Goal: Task Accomplishment & Management: Manage account settings

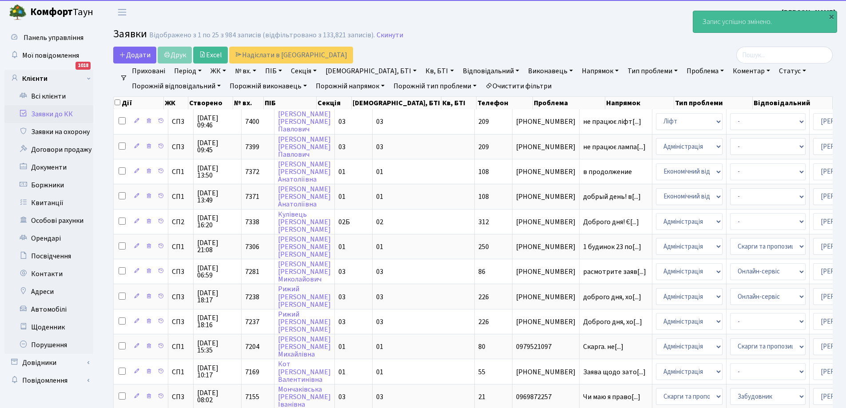
select select "25"
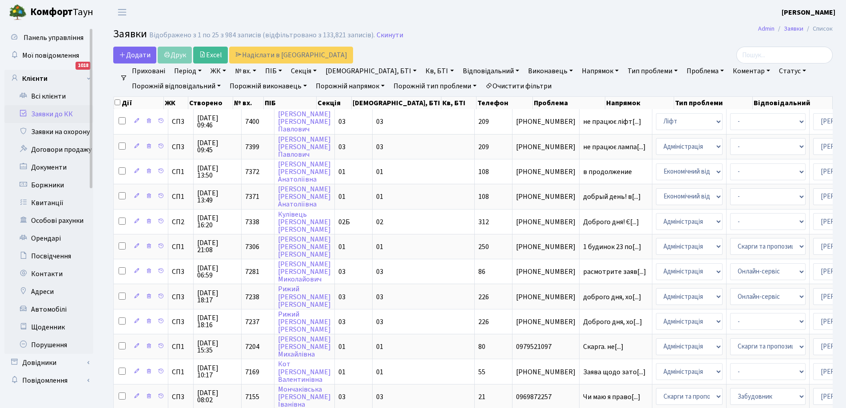
click at [38, 111] on link "Заявки до КК" at bounding box center [48, 114] width 89 height 18
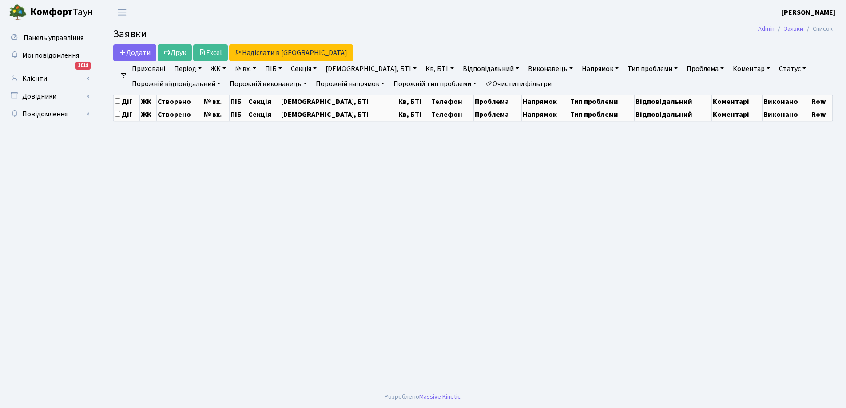
select select "25"
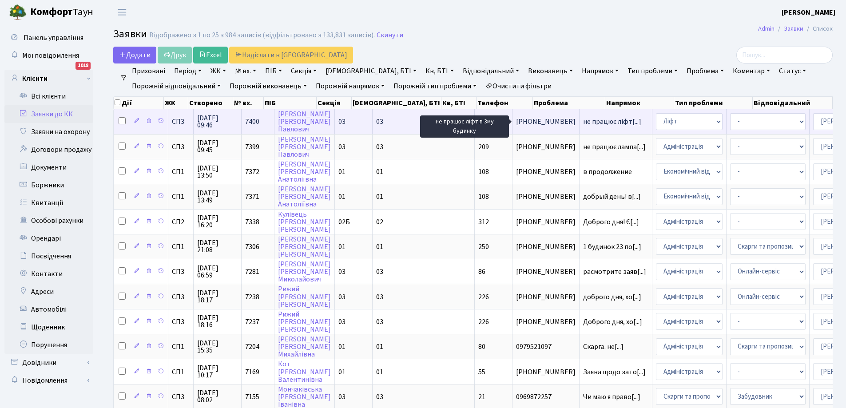
click at [583, 119] on span "не працює ліфт[...]" at bounding box center [612, 122] width 58 height 10
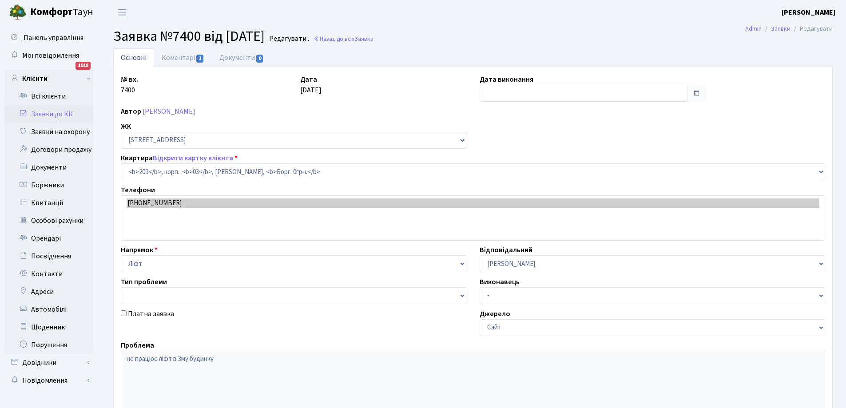
select select "20931"
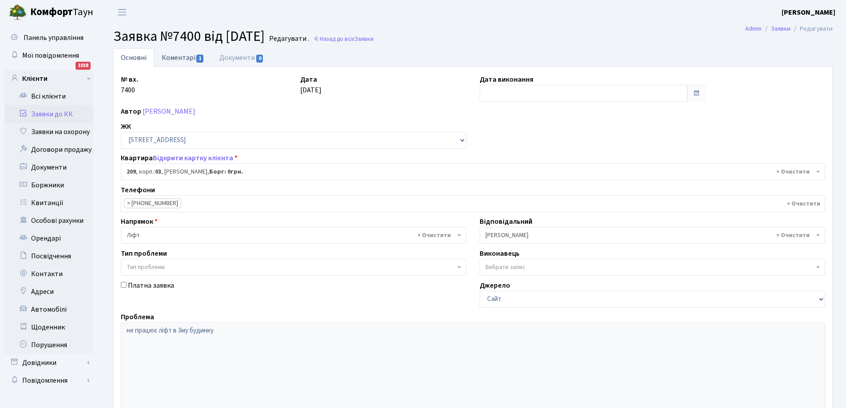
click at [179, 56] on link "Коментарі 1" at bounding box center [183, 57] width 58 height 18
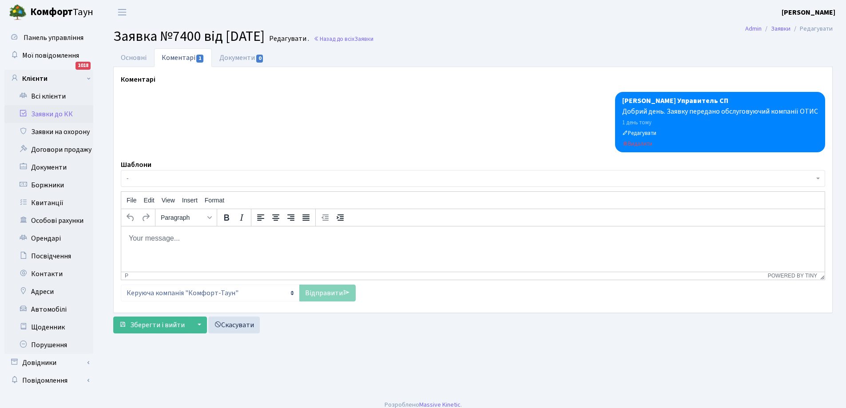
click at [184, 241] on p "Rich Text Area. Press ALT-0 for help." at bounding box center [472, 238] width 689 height 10
click at [317, 297] on link "Відправити" at bounding box center [327, 293] width 56 height 17
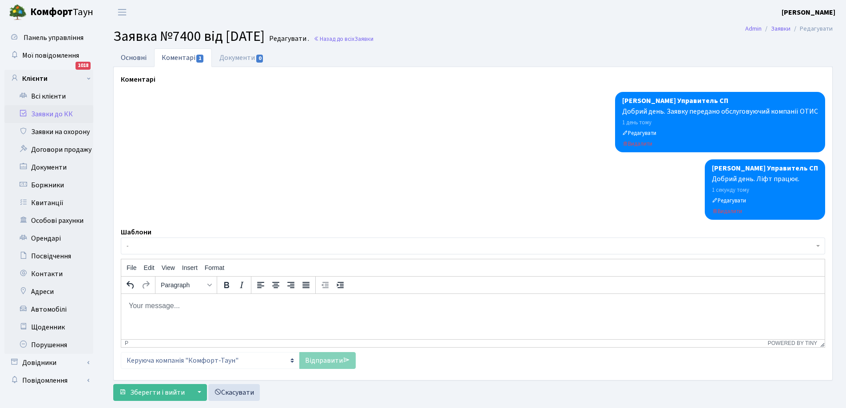
click at [137, 58] on link "Основні" at bounding box center [133, 57] width 41 height 18
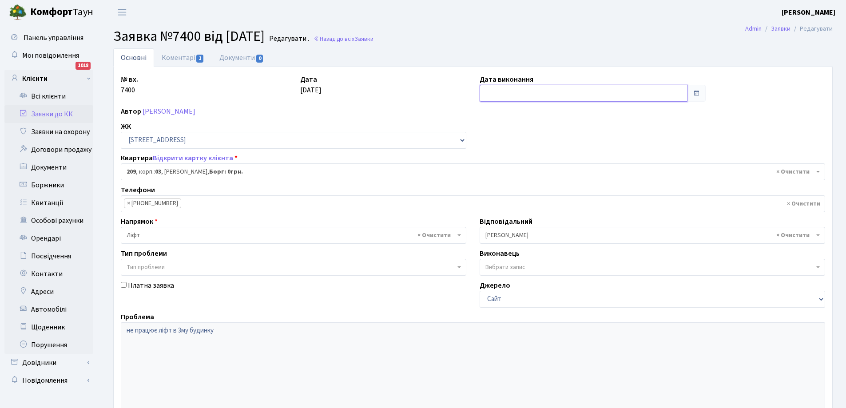
click at [561, 90] on input "text" at bounding box center [584, 93] width 208 height 17
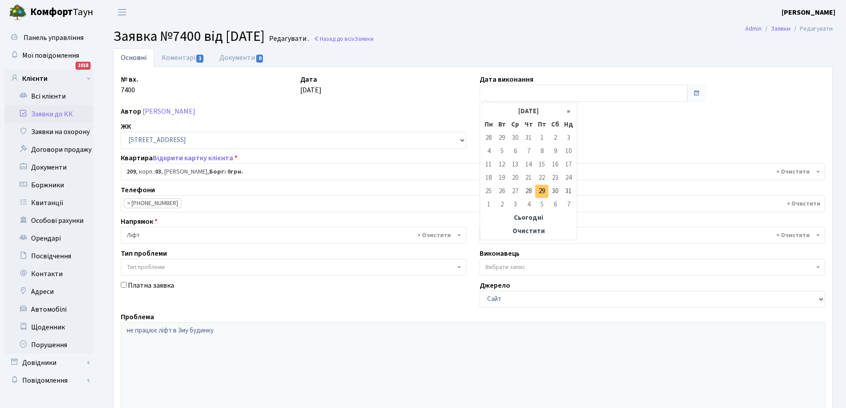
click at [542, 191] on td "29" at bounding box center [541, 191] width 13 height 13
type input "[DATE]"
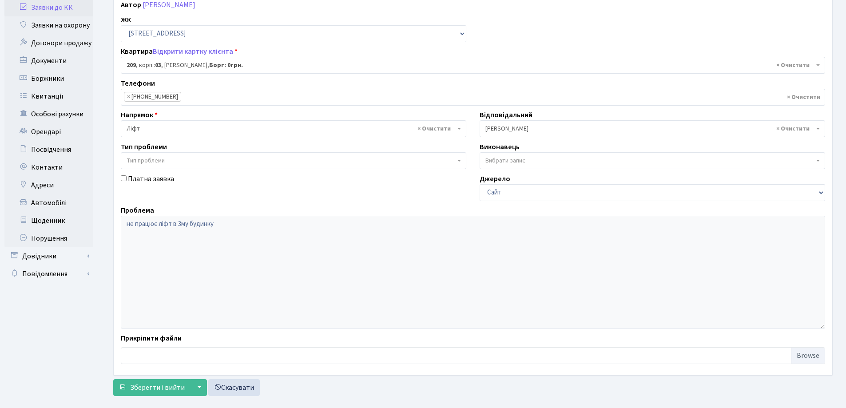
scroll to position [121, 0]
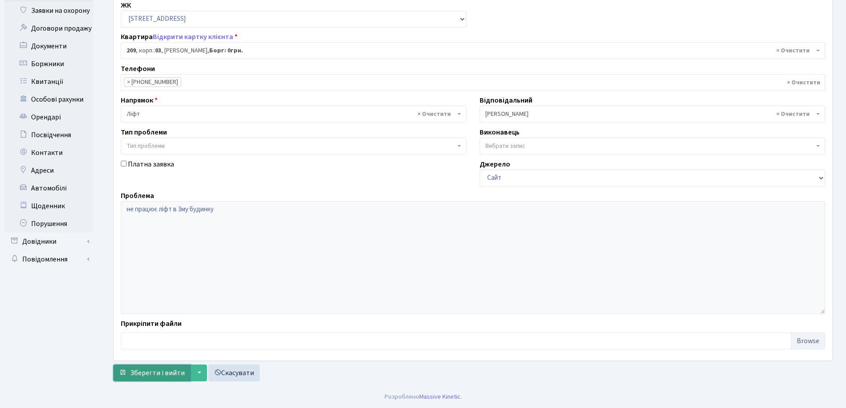
click at [161, 374] on span "Зберегти і вийти" at bounding box center [157, 373] width 55 height 10
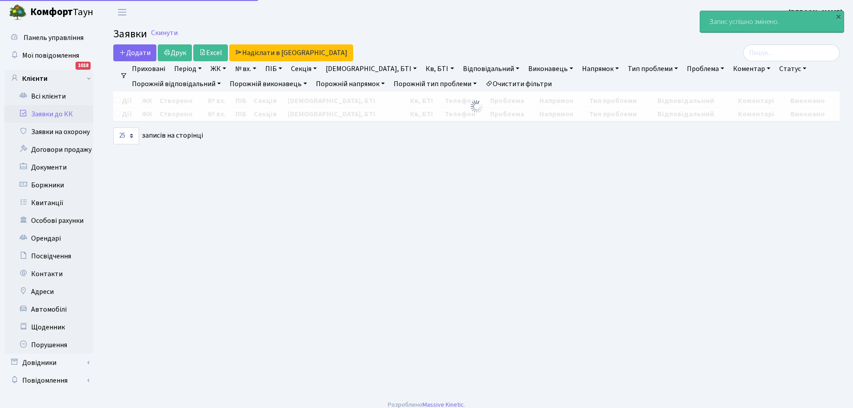
select select "25"
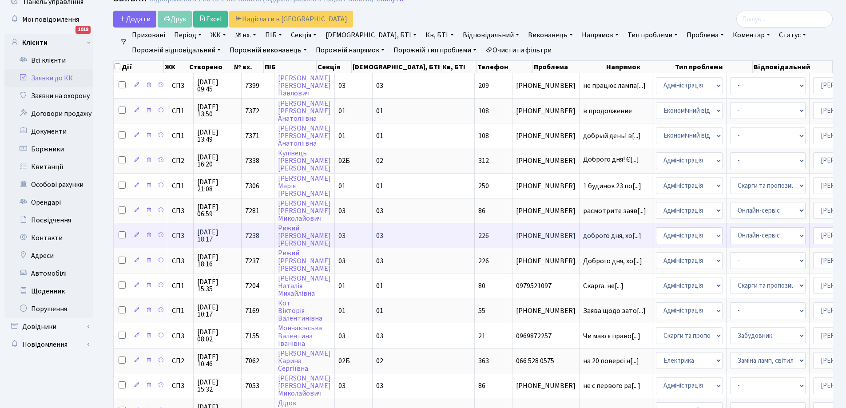
scroll to position [89, 0]
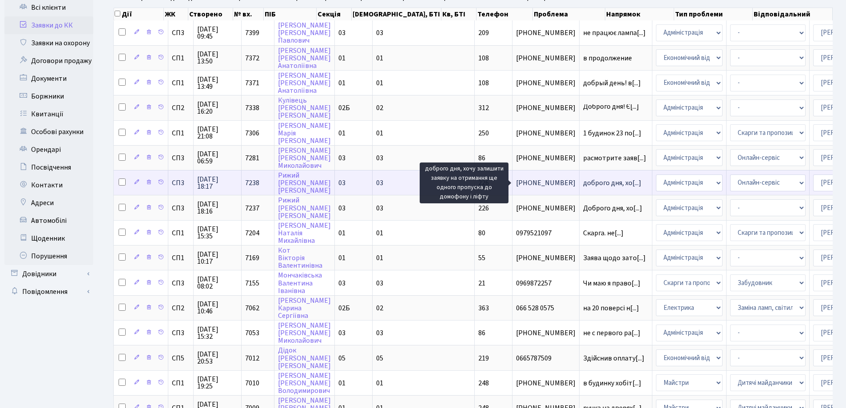
click at [583, 180] on span "доброго дня, хо[...]" at bounding box center [612, 183] width 58 height 10
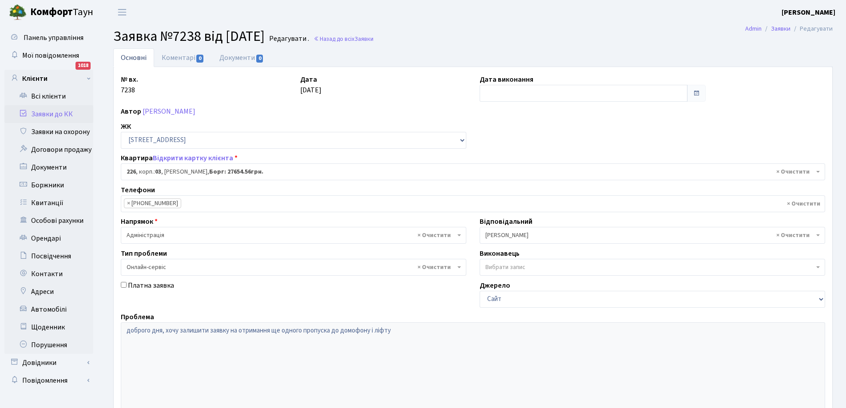
select select "20948"
select select "68"
click at [178, 56] on link "Коментарі 0" at bounding box center [183, 57] width 58 height 18
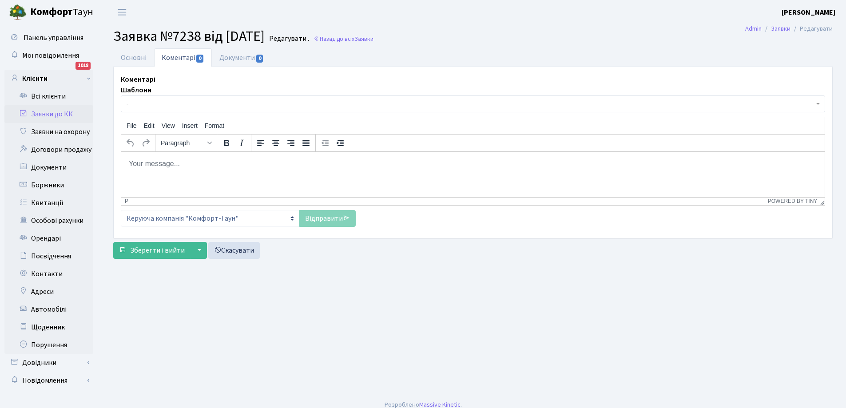
click at [176, 165] on body "Rich Text Area. Press ALT-0 for help." at bounding box center [472, 164] width 689 height 10
click at [385, 165] on p "Добрий день. Зверніться до адміністратора КК на території ЖК, у робочий час." at bounding box center [472, 164] width 689 height 10
click at [326, 220] on link "Відправити" at bounding box center [327, 218] width 56 height 17
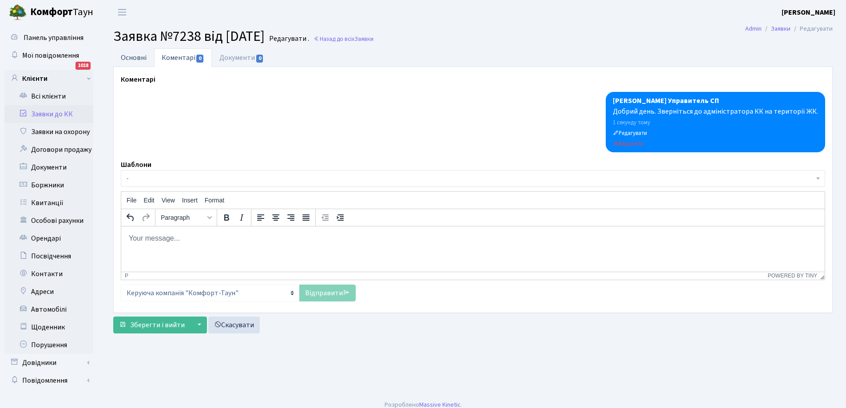
click at [139, 56] on link "Основні" at bounding box center [133, 57] width 41 height 18
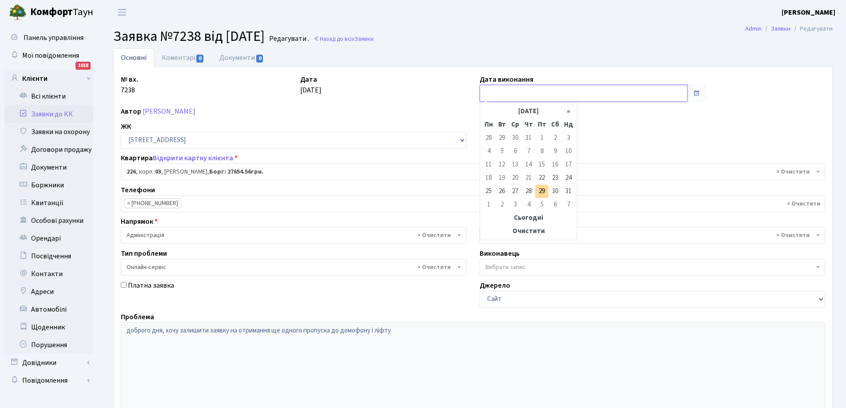
click at [499, 92] on input "text" at bounding box center [584, 93] width 208 height 17
click at [541, 192] on td "29" at bounding box center [541, 191] width 13 height 13
type input "[DATE]"
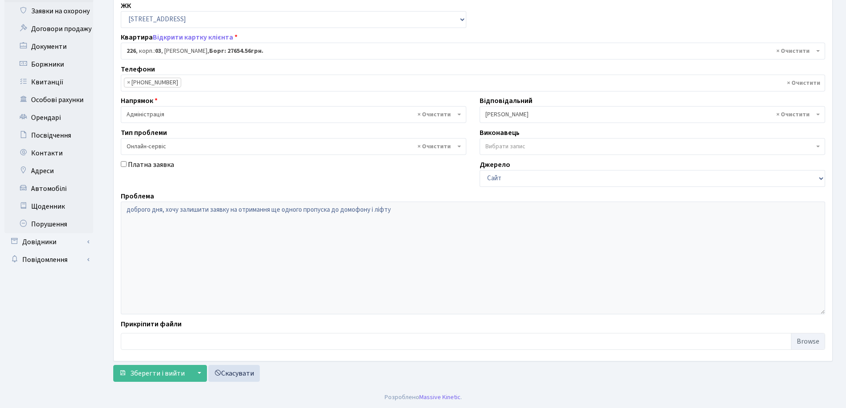
scroll to position [121, 0]
click at [156, 373] on span "Зберегти і вийти" at bounding box center [157, 373] width 55 height 10
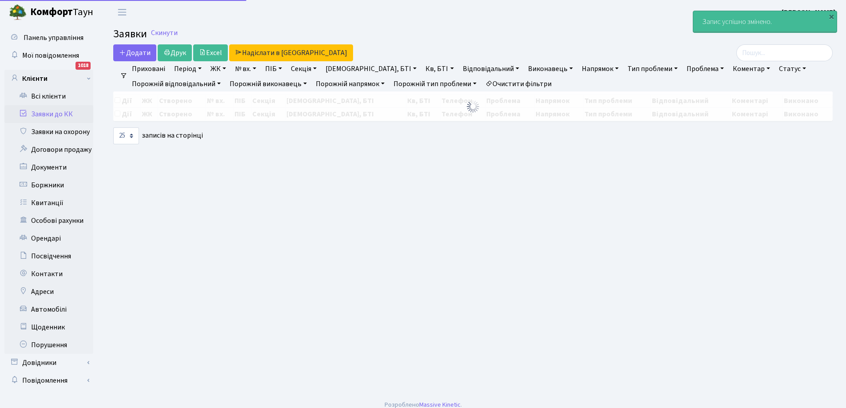
select select "25"
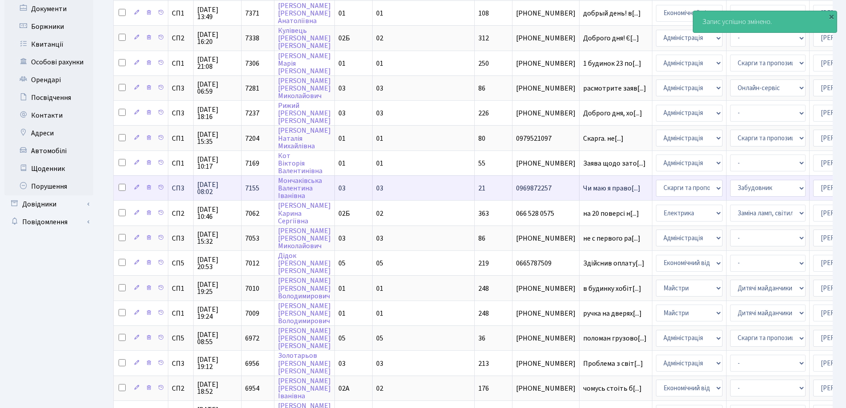
scroll to position [178, 0]
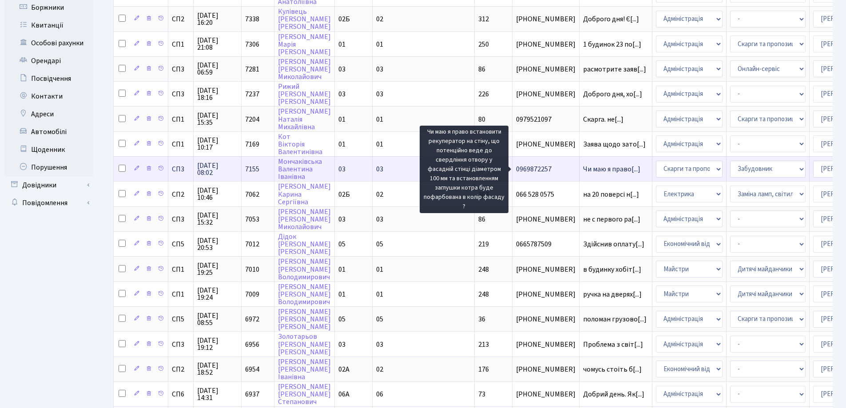
click at [583, 167] on span "Чи маю я право[...]" at bounding box center [611, 169] width 57 height 10
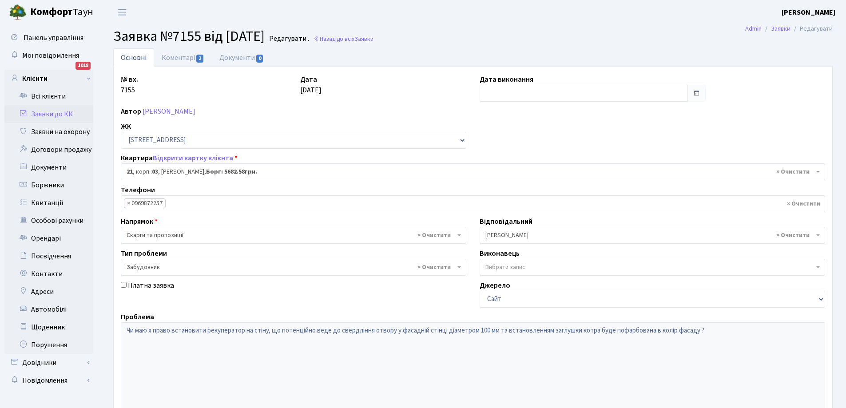
select select "20743"
select select "64"
click at [177, 54] on link "Коментарі 2" at bounding box center [183, 57] width 58 height 18
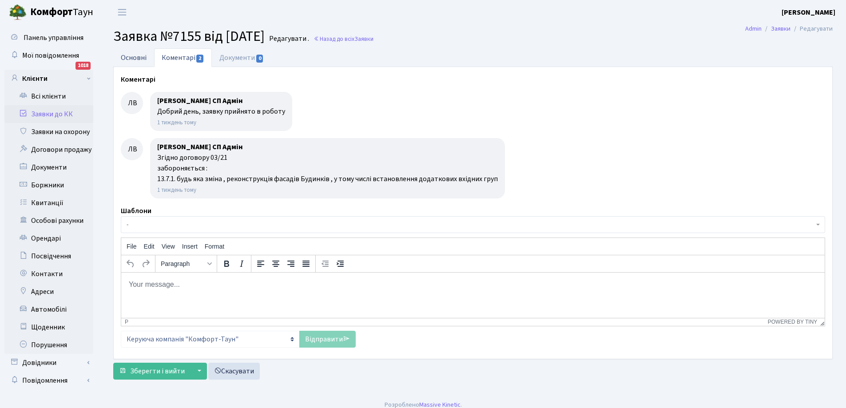
click at [128, 57] on link "Основні" at bounding box center [133, 57] width 41 height 18
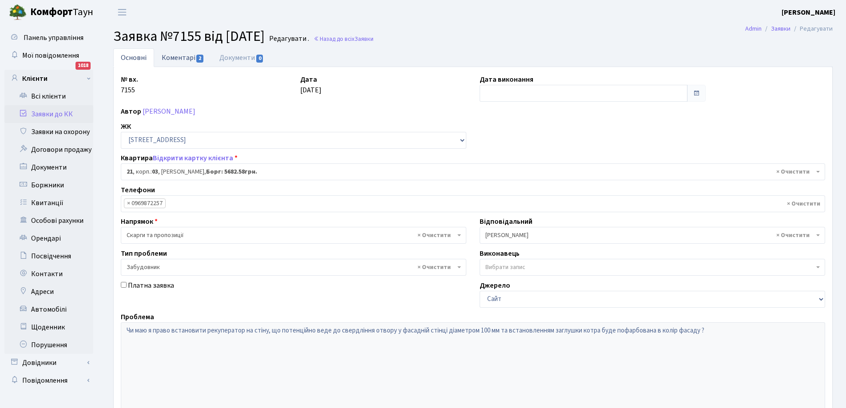
click at [177, 56] on link "Коментарі 2" at bounding box center [183, 57] width 58 height 18
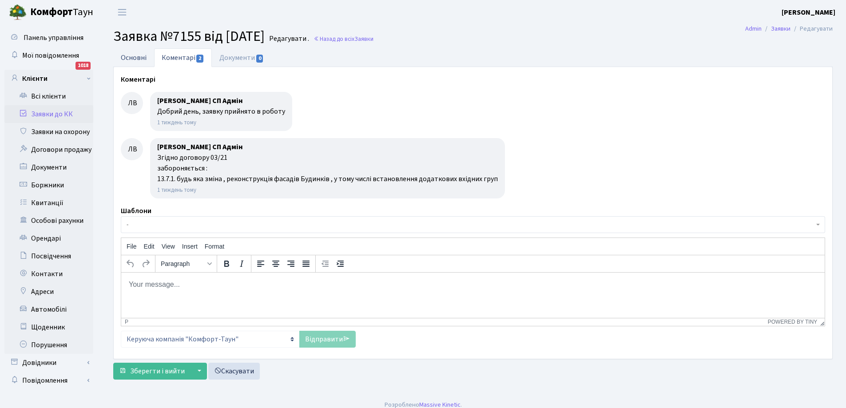
click at [136, 59] on link "Основні" at bounding box center [133, 57] width 41 height 18
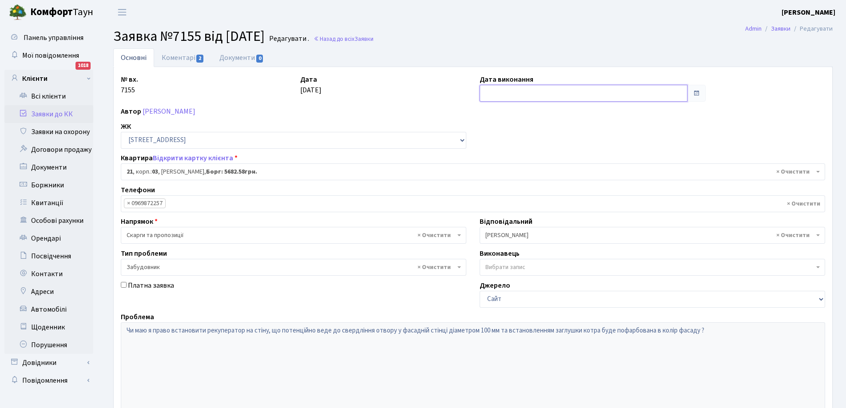
click at [535, 92] on input "text" at bounding box center [584, 93] width 208 height 17
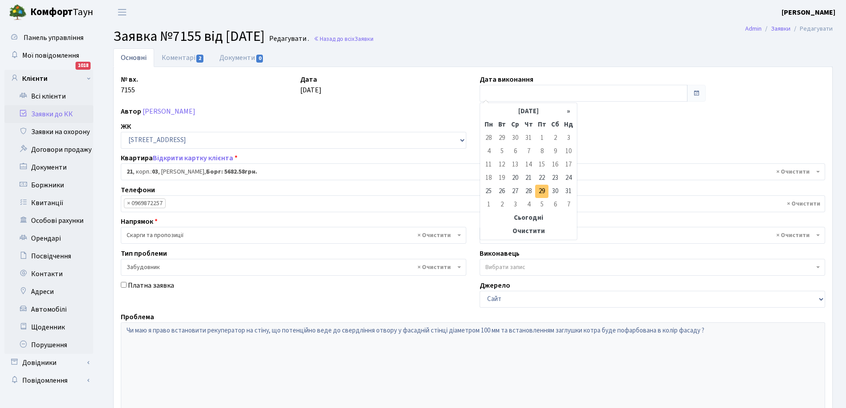
click at [540, 191] on td "29" at bounding box center [541, 191] width 13 height 13
type input "[DATE]"
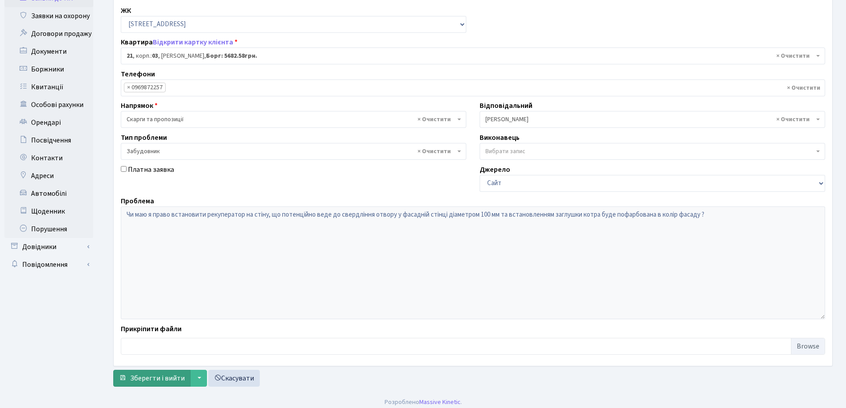
scroll to position [121, 0]
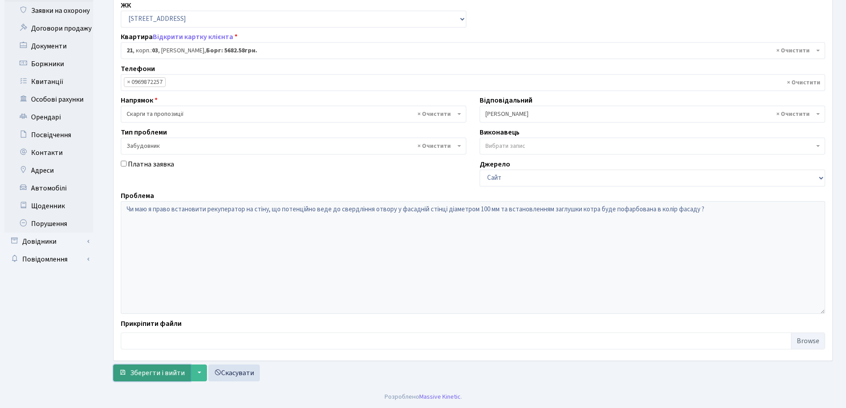
click at [145, 372] on span "Зберегти і вийти" at bounding box center [157, 373] width 55 height 10
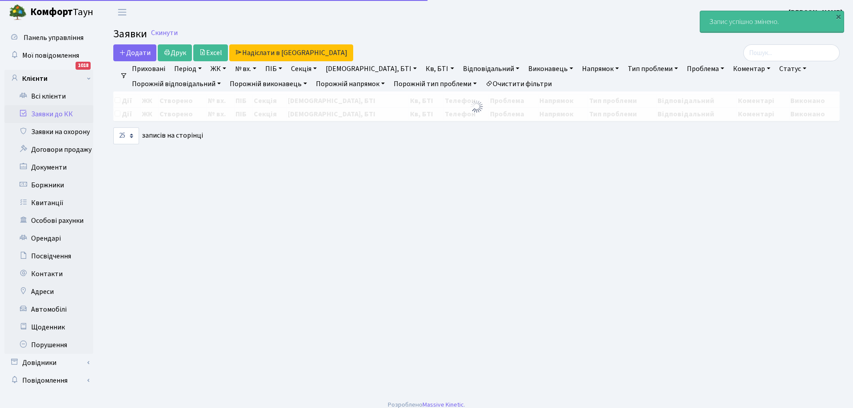
select select "25"
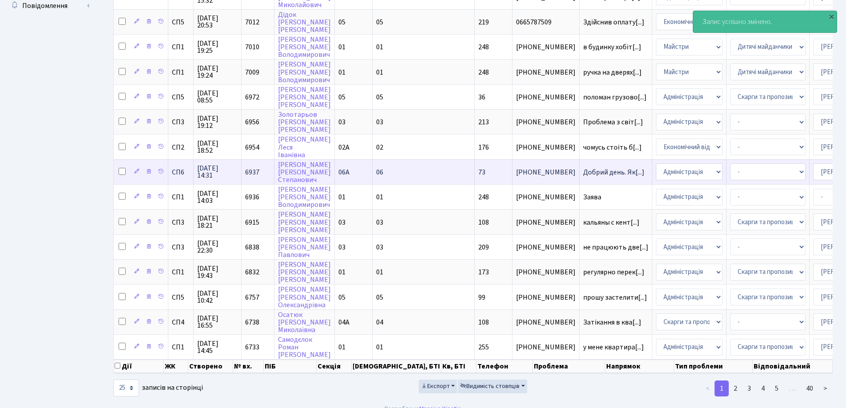
scroll to position [393, 0]
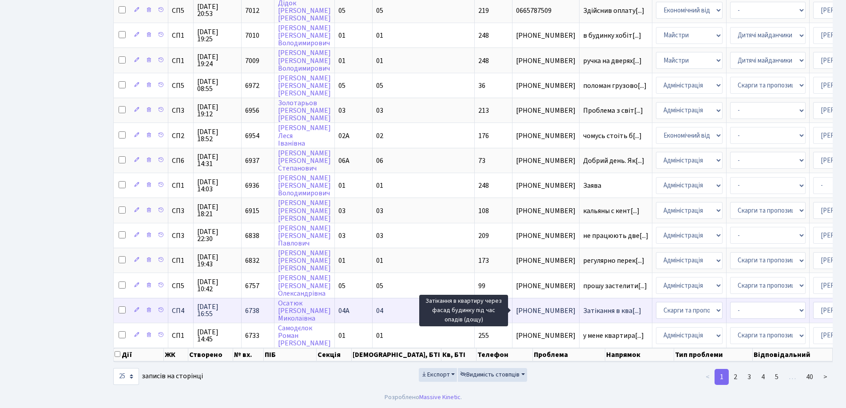
click at [583, 306] on span "Затікання в ква[...]" at bounding box center [612, 311] width 58 height 10
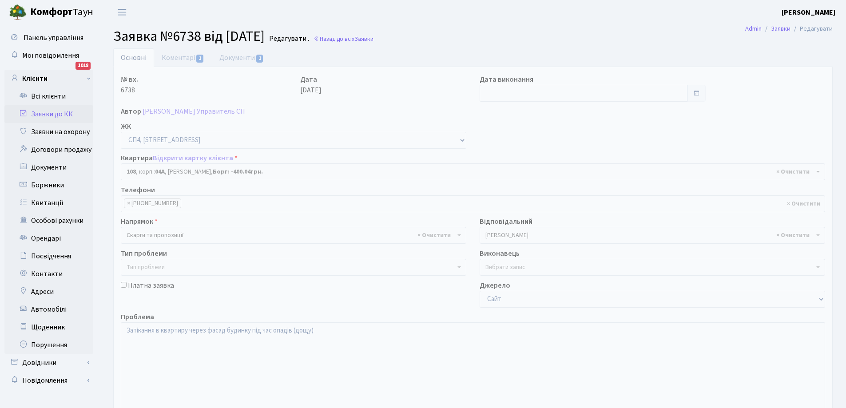
select select "21136"
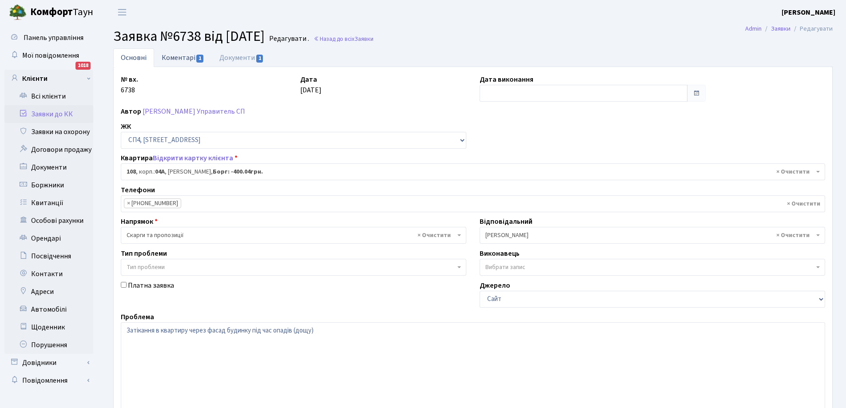
click at [172, 57] on link "Коментарі 1" at bounding box center [183, 57] width 58 height 18
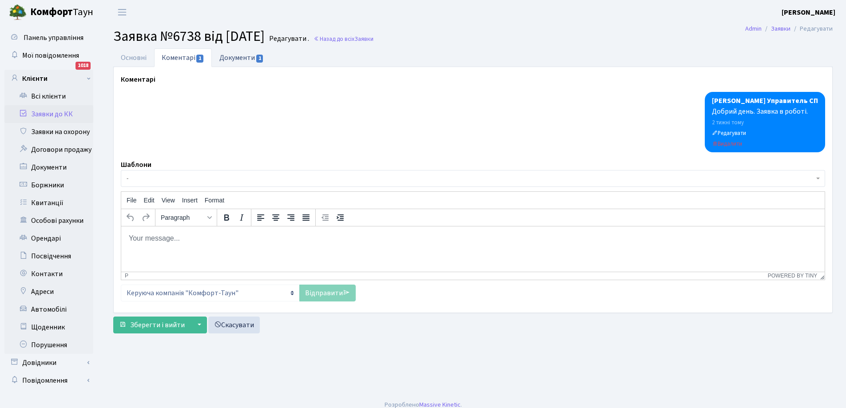
click at [233, 60] on link "Документи 1" at bounding box center [242, 57] width 60 height 18
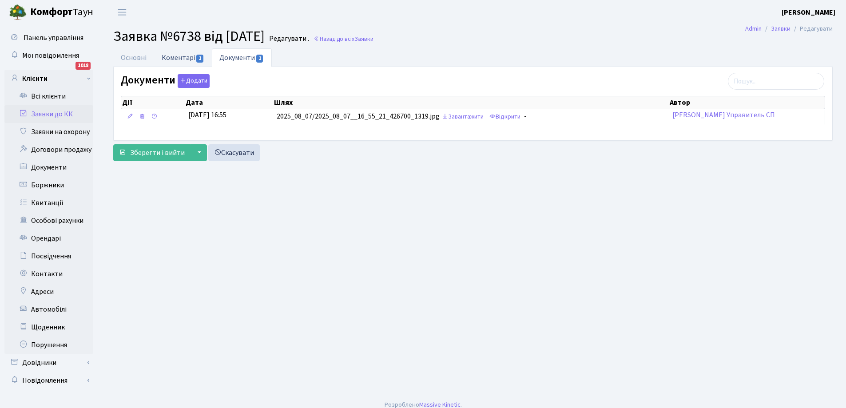
click at [175, 58] on link "Коментарі 1" at bounding box center [183, 57] width 58 height 18
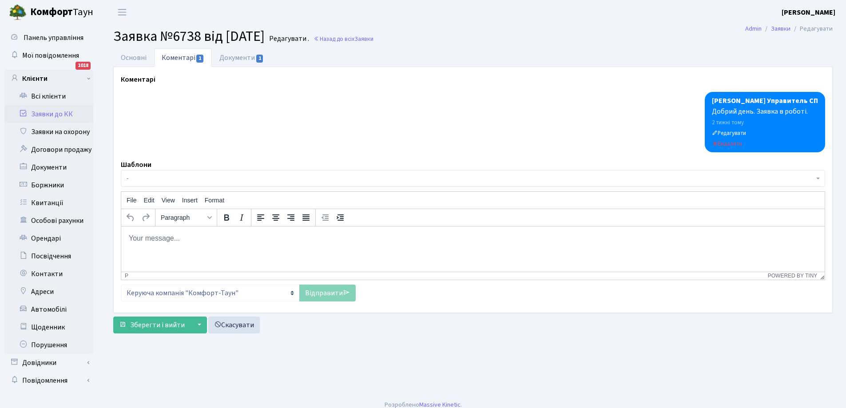
click at [176, 234] on body "Rich Text Area. Press ALT-0 for help." at bounding box center [472, 238] width 689 height 10
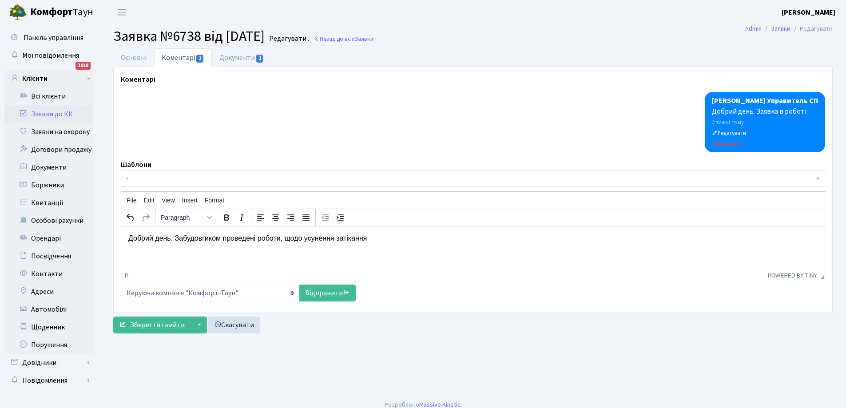
click at [204, 237] on p "Добрий день. Забудовгиком проведені роботи, щодо усунення затікання" at bounding box center [472, 238] width 689 height 10
click at [282, 240] on p "Добрий день. Забудовником проведені роботи, щодо усунення затікання. В разі пов…" at bounding box center [472, 238] width 689 height 10
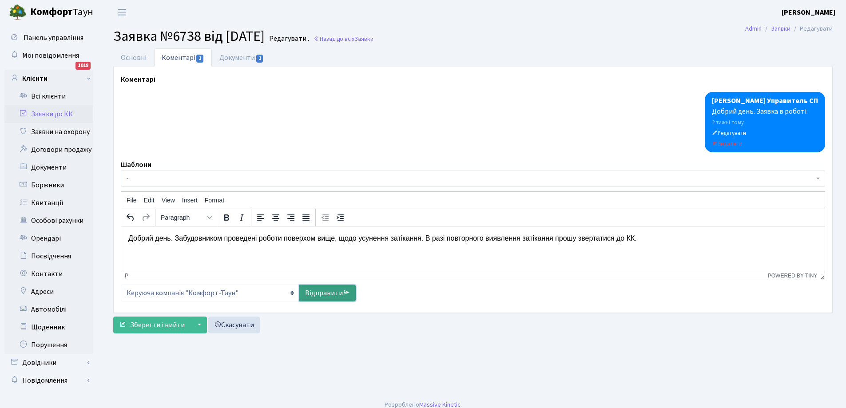
click at [327, 293] on link "Відправити" at bounding box center [327, 293] width 56 height 17
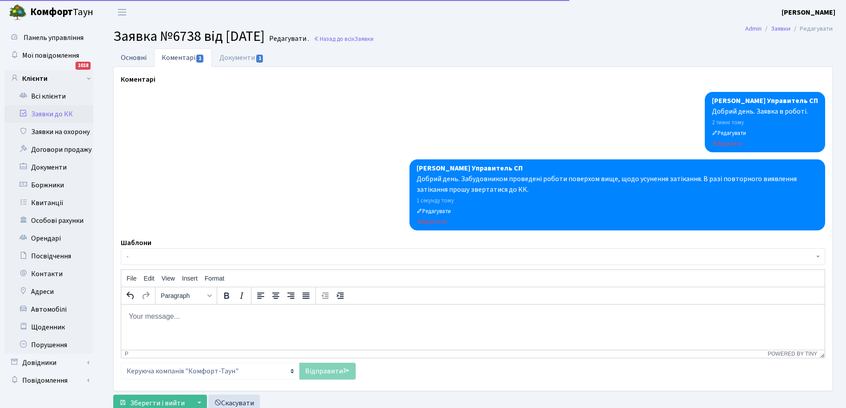
click at [141, 59] on link "Основні" at bounding box center [133, 57] width 41 height 18
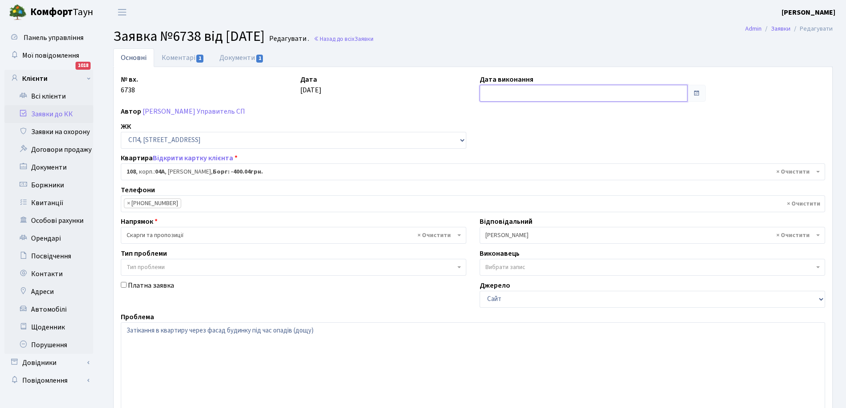
click at [505, 91] on input "text" at bounding box center [584, 93] width 208 height 17
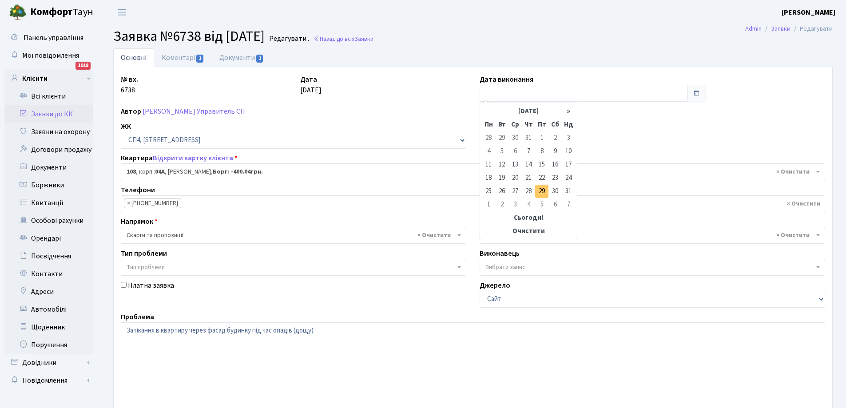
click at [539, 187] on td "29" at bounding box center [541, 191] width 13 height 13
type input "29.08.2025"
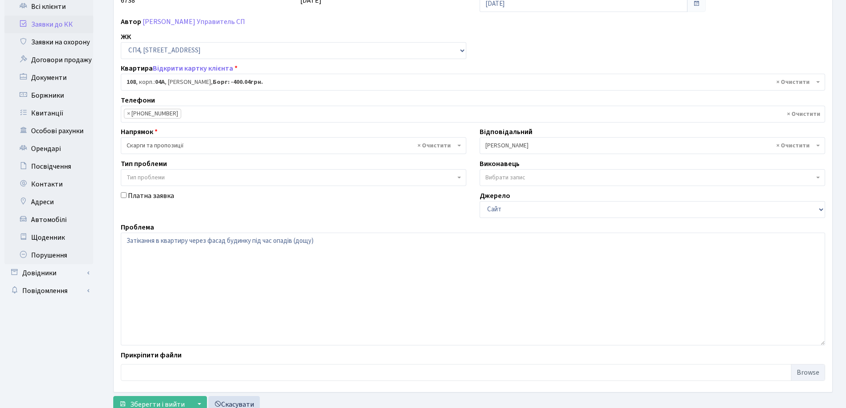
scroll to position [121, 0]
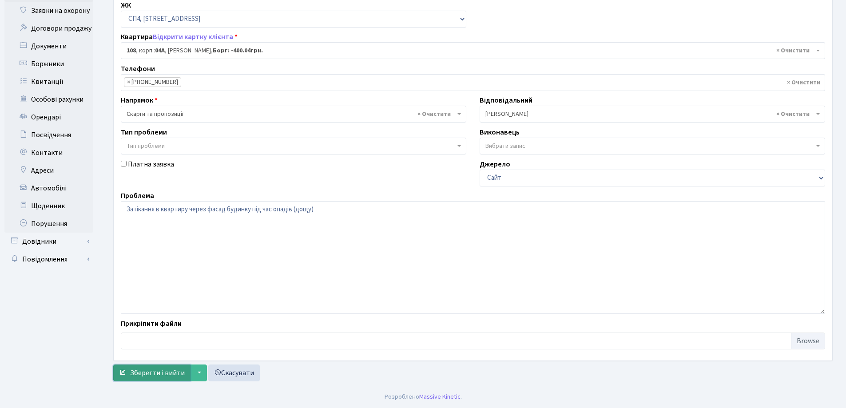
click at [149, 373] on span "Зберегти і вийти" at bounding box center [157, 373] width 55 height 10
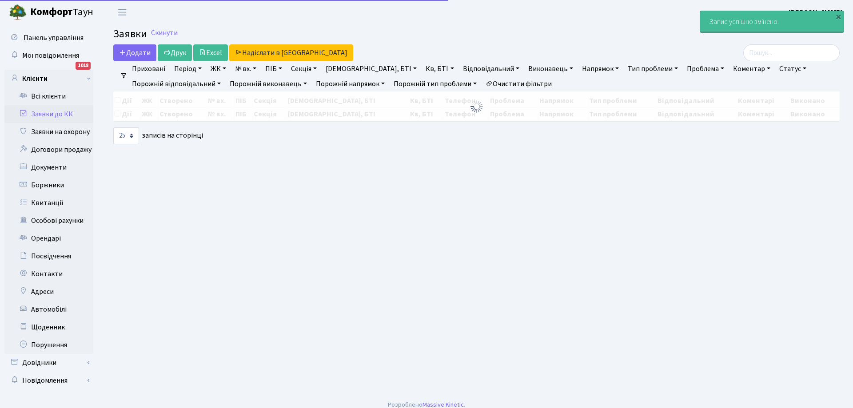
select select "25"
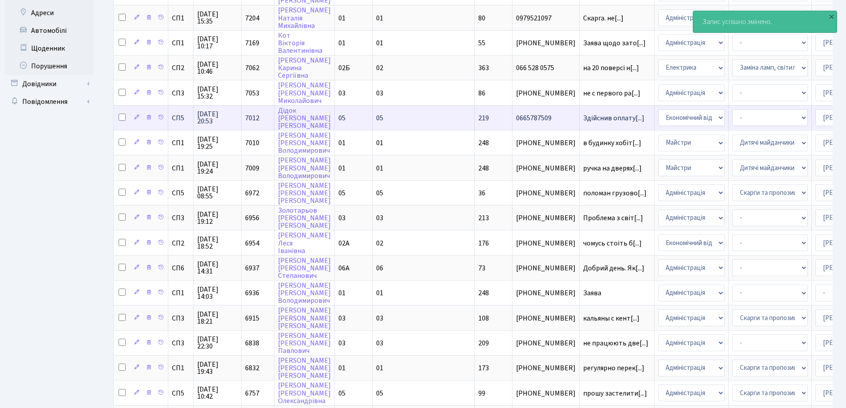
scroll to position [393, 0]
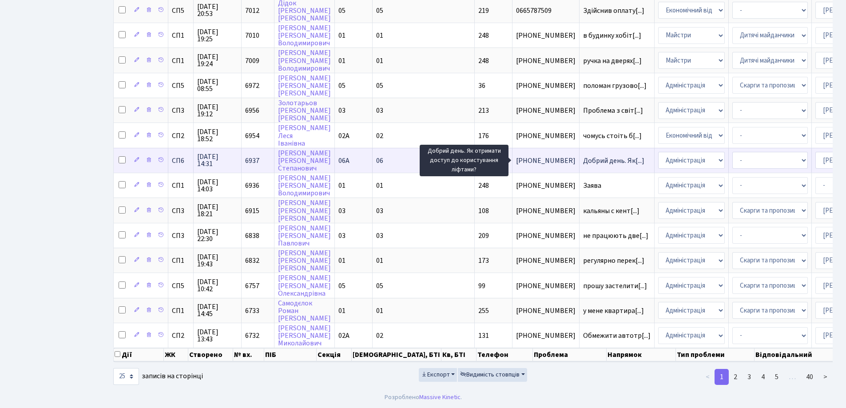
click at [583, 156] on span "Добрий день. Як[...]" at bounding box center [613, 161] width 61 height 10
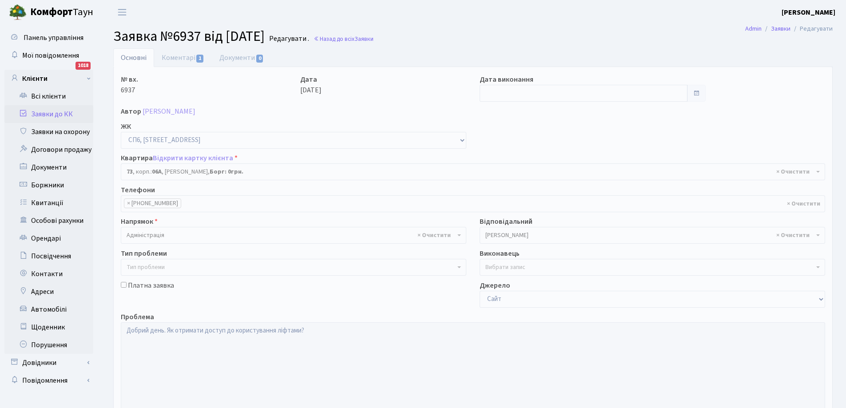
select select "21741"
click at [174, 57] on link "Коментарі 1" at bounding box center [183, 57] width 58 height 18
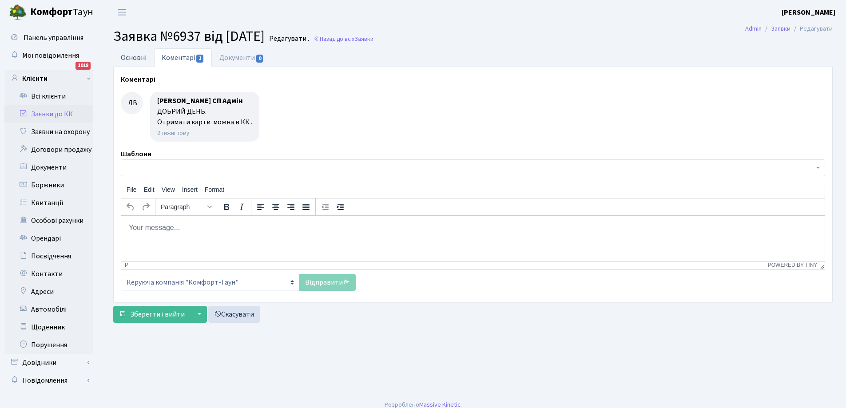
click at [132, 56] on link "Основні" at bounding box center [133, 57] width 41 height 18
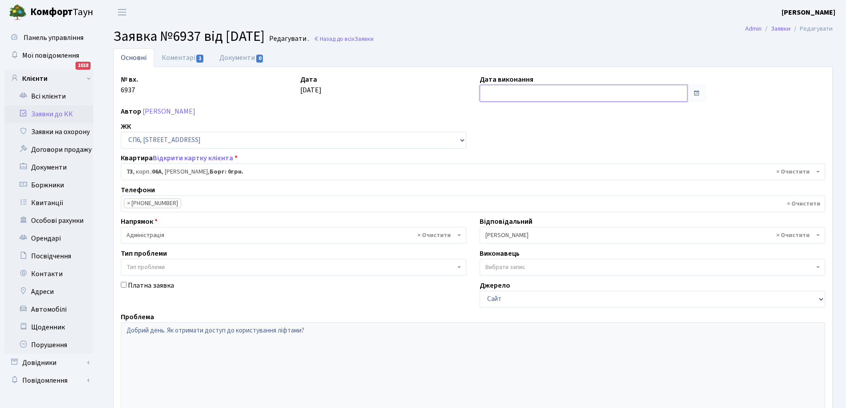
click at [498, 95] on input "text" at bounding box center [584, 93] width 208 height 17
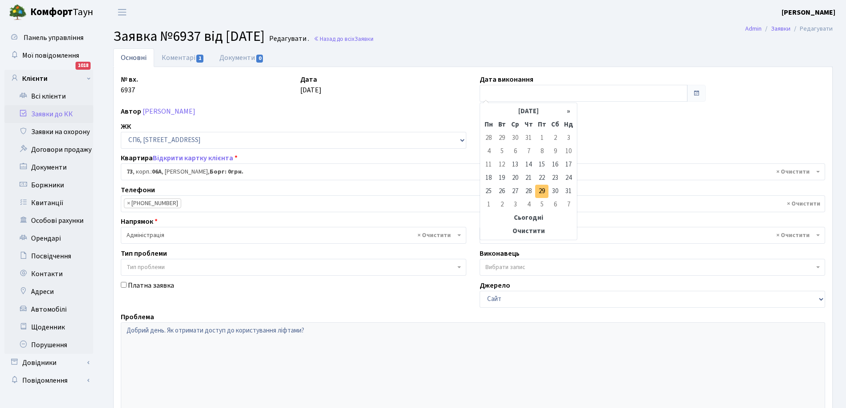
click at [543, 191] on td "29" at bounding box center [541, 191] width 13 height 13
type input "29.08.2025"
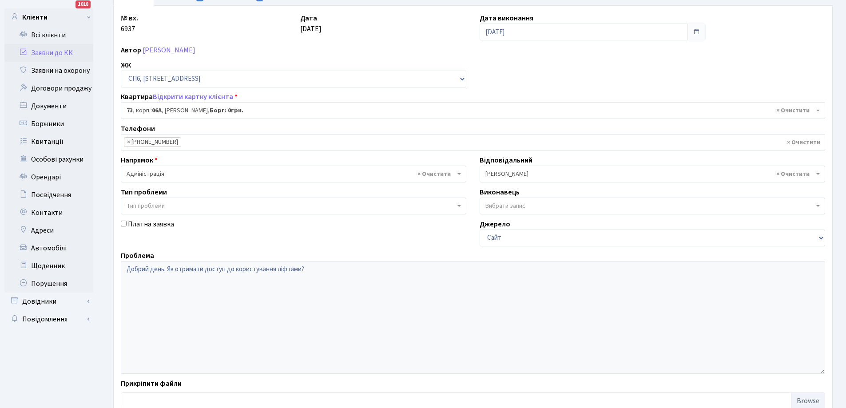
scroll to position [121, 0]
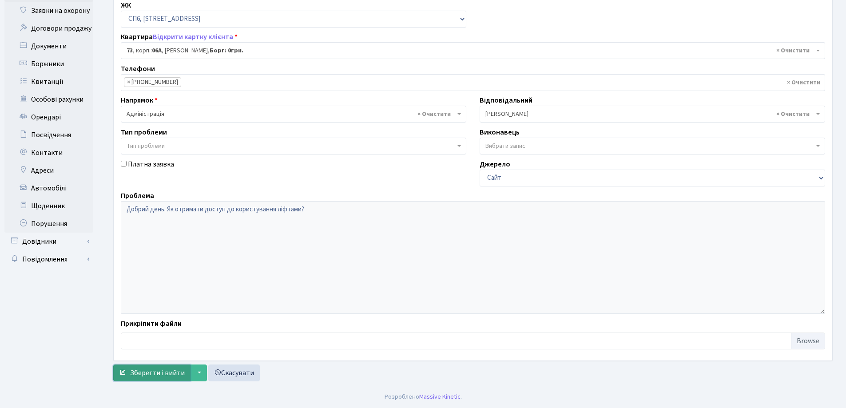
click at [167, 372] on span "Зберегти і вийти" at bounding box center [157, 373] width 55 height 10
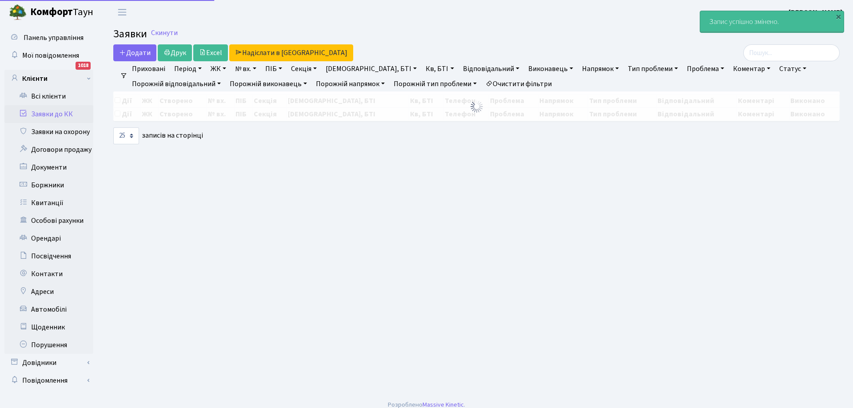
select select "25"
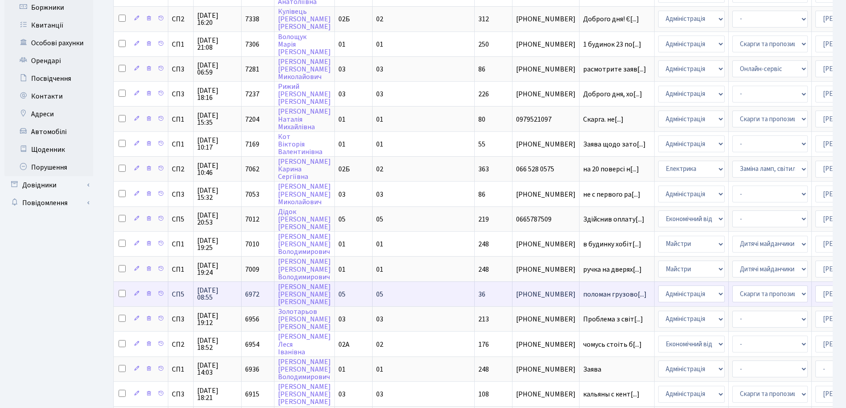
scroll to position [222, 0]
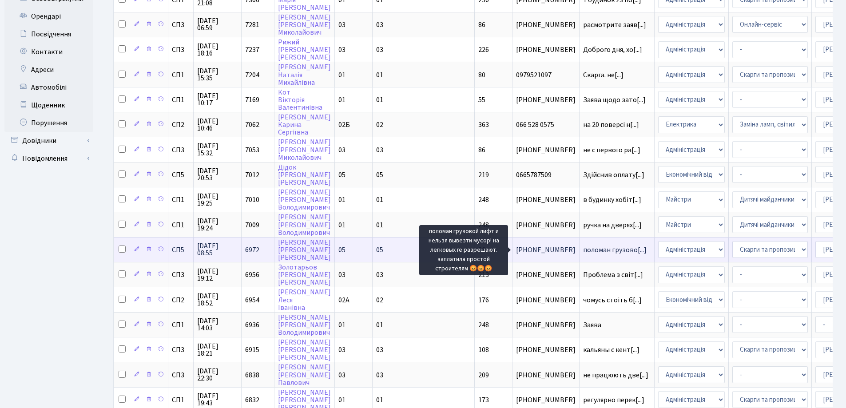
click at [583, 248] on span "поломан грузово[...]" at bounding box center [615, 250] width 64 height 10
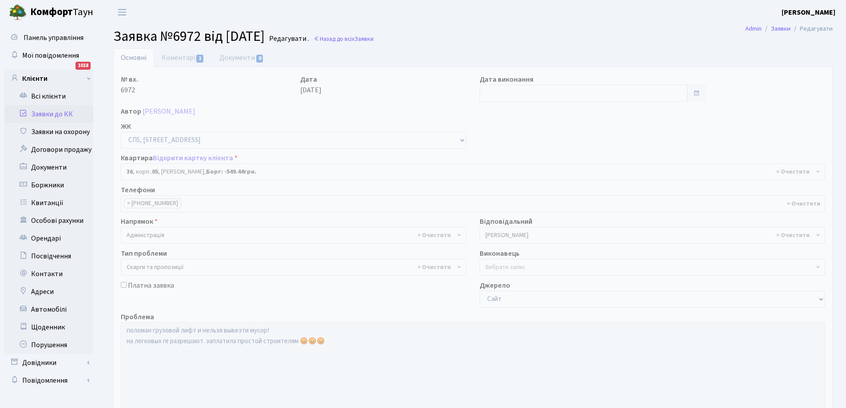
select select "21445"
select select "55"
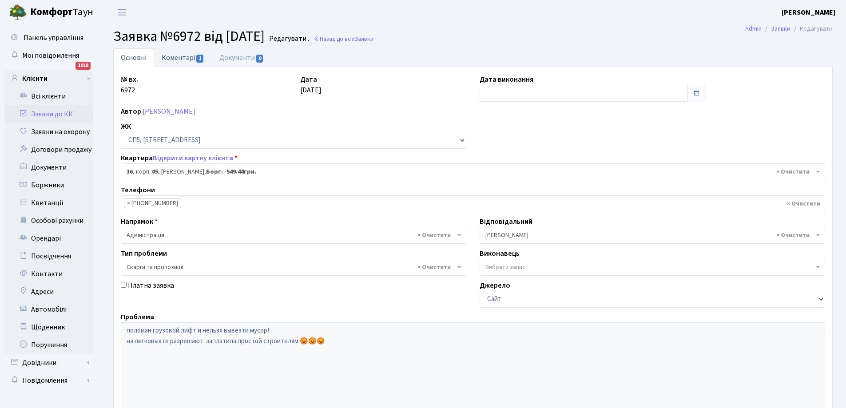
click at [173, 57] on link "Коментарі 1" at bounding box center [183, 57] width 58 height 18
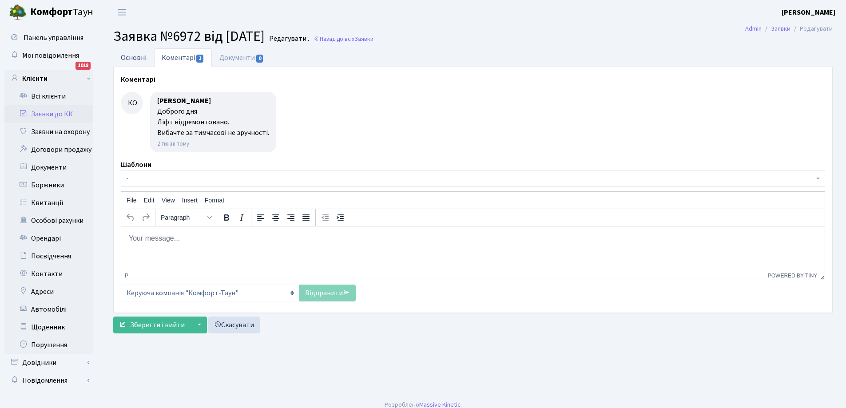
click at [135, 57] on link "Основні" at bounding box center [133, 57] width 41 height 18
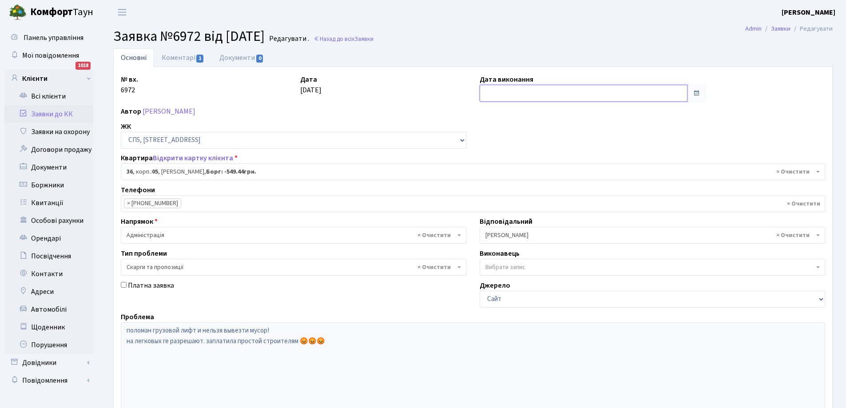
click at [508, 94] on input "text" at bounding box center [584, 93] width 208 height 17
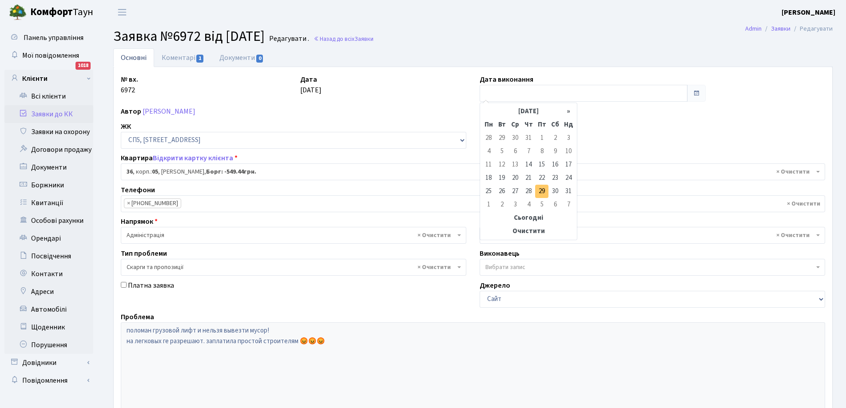
click at [541, 192] on td "29" at bounding box center [541, 191] width 13 height 13
type input "29.08.2025"
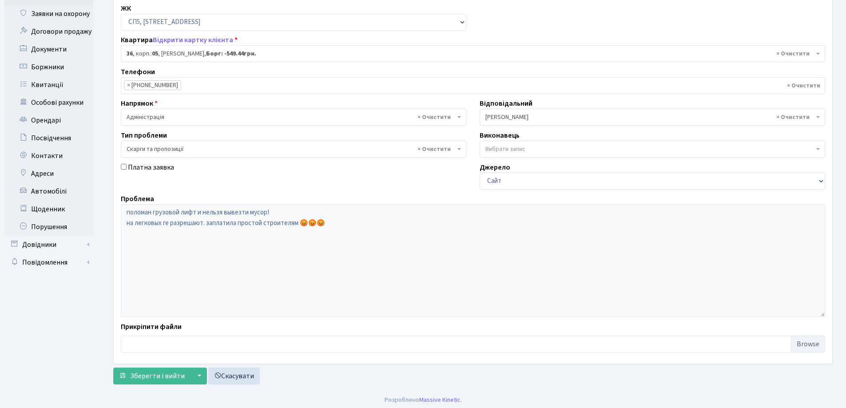
scroll to position [121, 0]
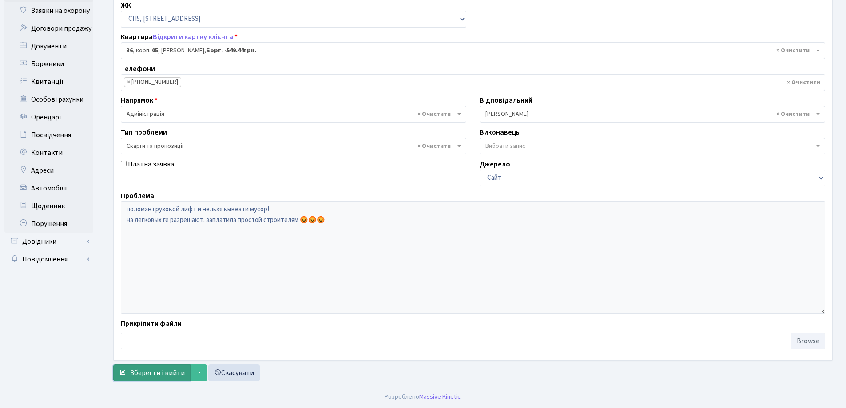
click at [157, 375] on span "Зберегти і вийти" at bounding box center [157, 373] width 55 height 10
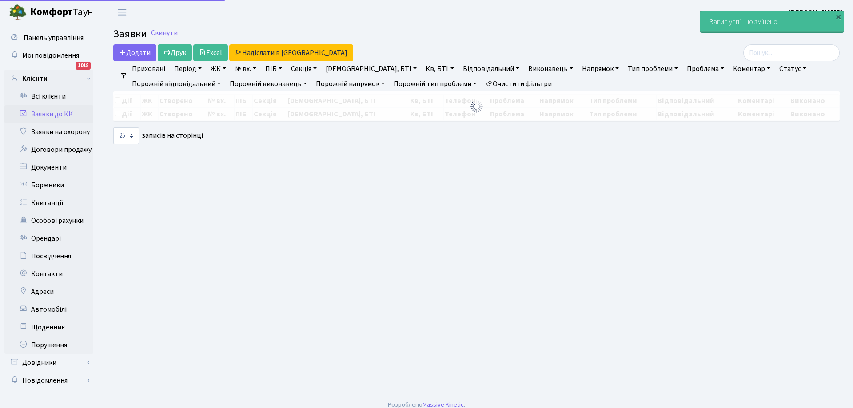
select select "25"
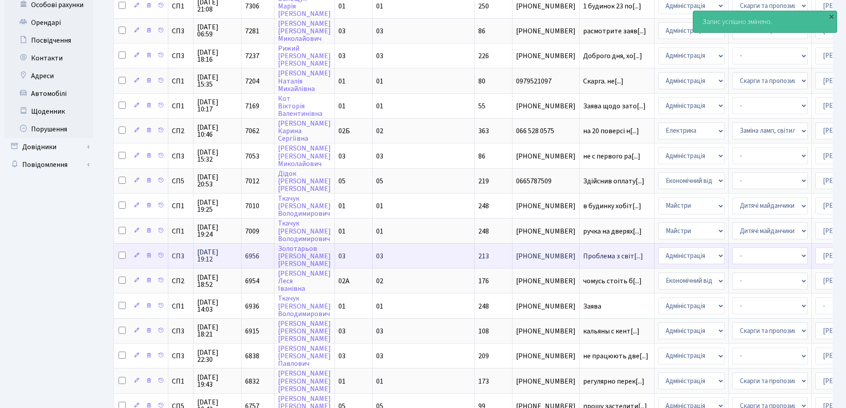
scroll to position [222, 0]
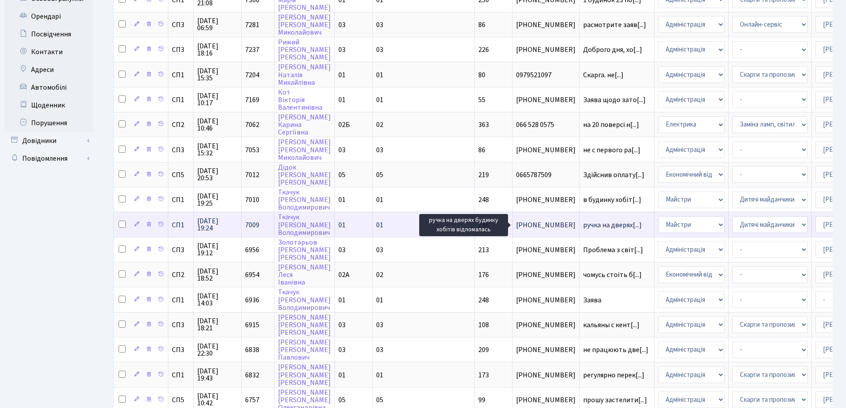
click at [583, 225] on span "ручка на дверях[...]" at bounding box center [612, 225] width 59 height 10
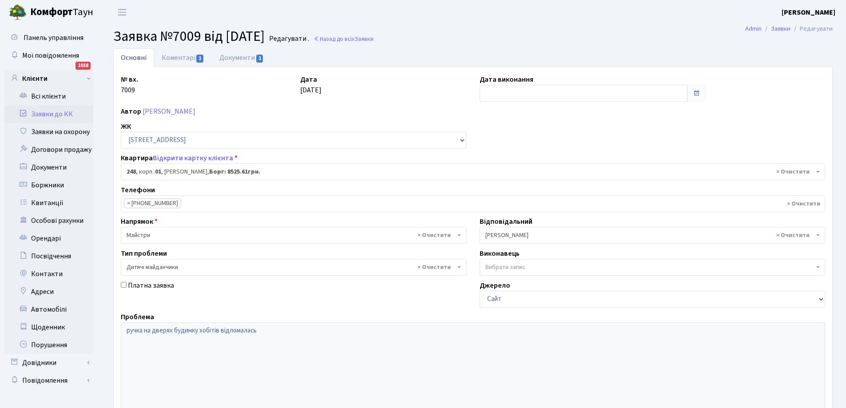
select select "20173"
select select "56"
click at [178, 54] on link "Коментарі 1" at bounding box center [183, 57] width 58 height 18
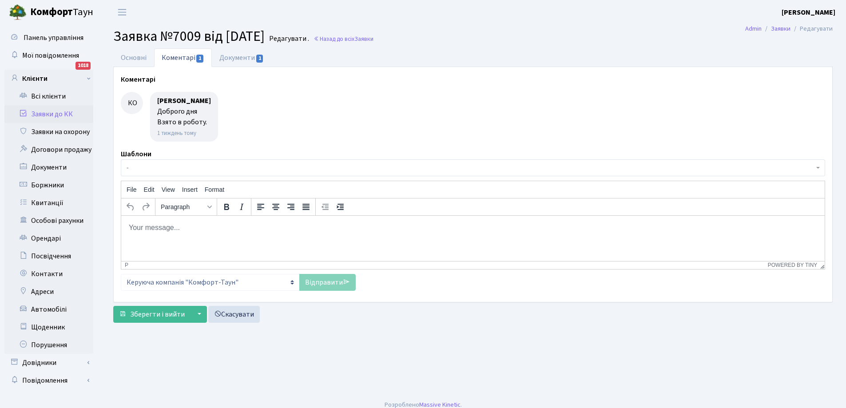
click at [57, 112] on link "Заявки до КК" at bounding box center [48, 114] width 89 height 18
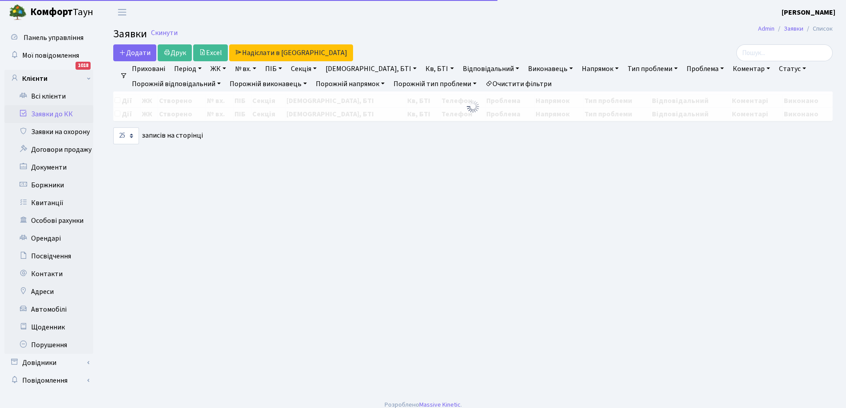
select select "25"
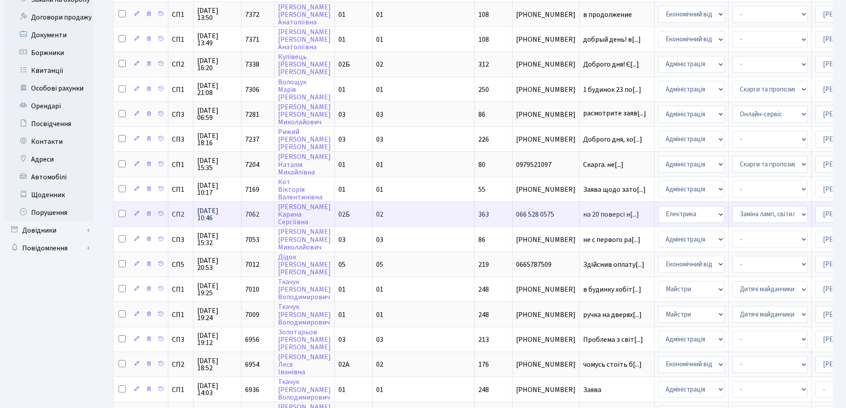
scroll to position [133, 0]
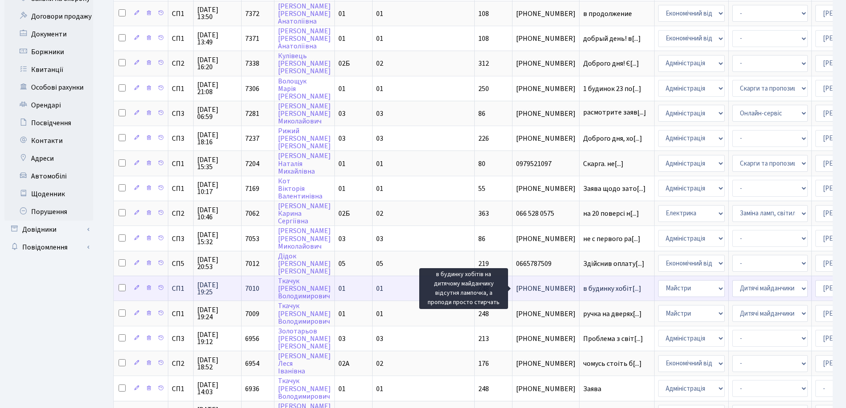
click at [583, 288] on span "в будинку хобіт[...]" at bounding box center [612, 289] width 58 height 10
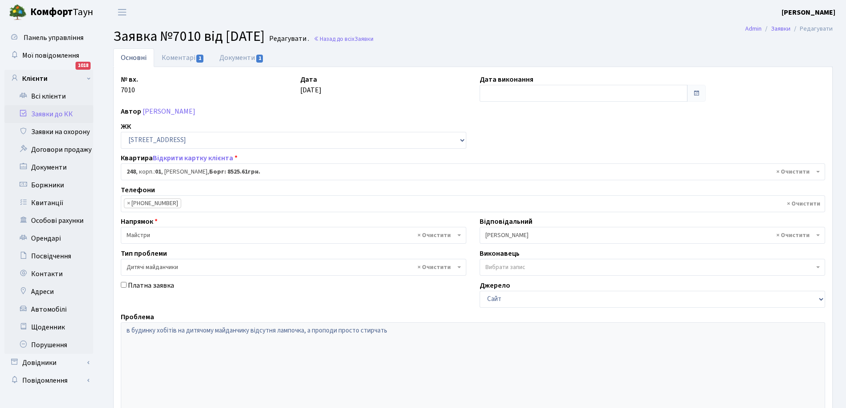
select select "20173"
select select "56"
click at [169, 56] on link "Коментарі 1" at bounding box center [183, 57] width 58 height 19
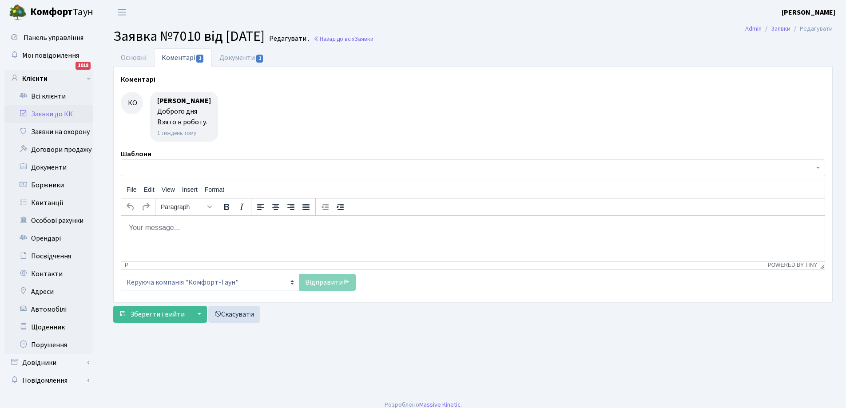
click at [49, 113] on link "Заявки до КК" at bounding box center [48, 114] width 89 height 18
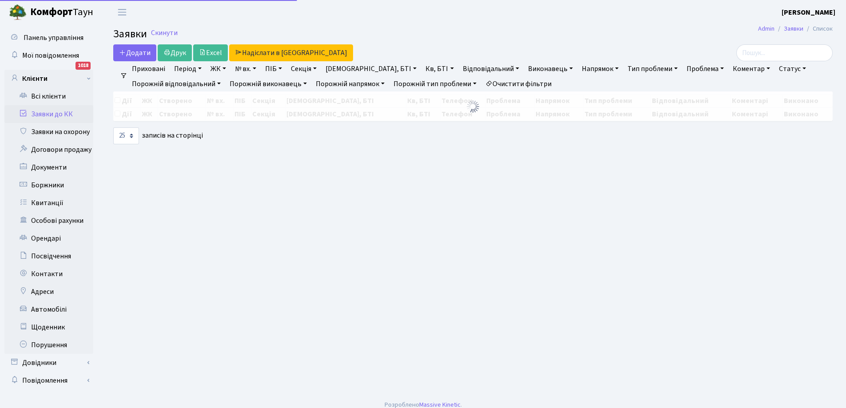
select select "25"
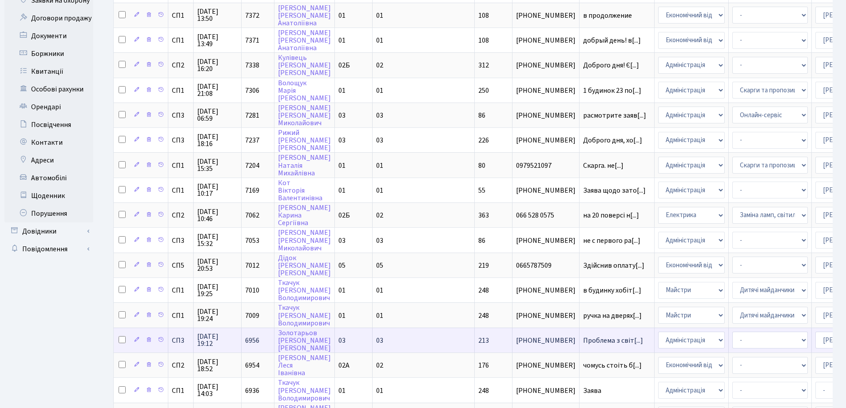
scroll to position [178, 0]
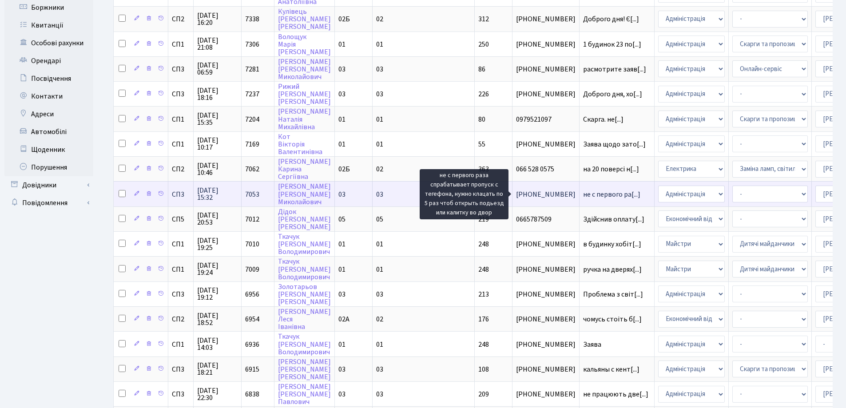
click at [583, 195] on span "не с первого ра[...]" at bounding box center [611, 195] width 57 height 10
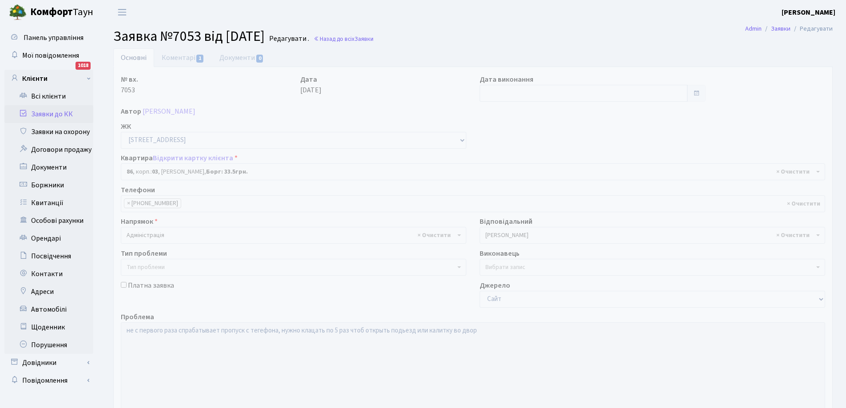
select select "20808"
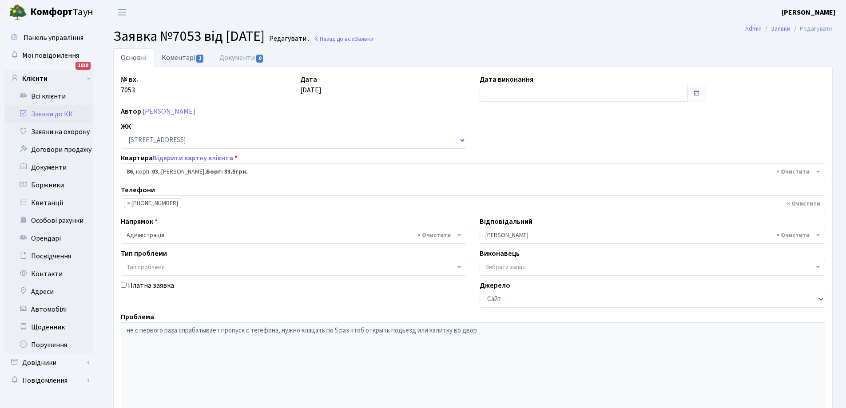
click at [178, 55] on link "Коментарі 1" at bounding box center [183, 57] width 58 height 18
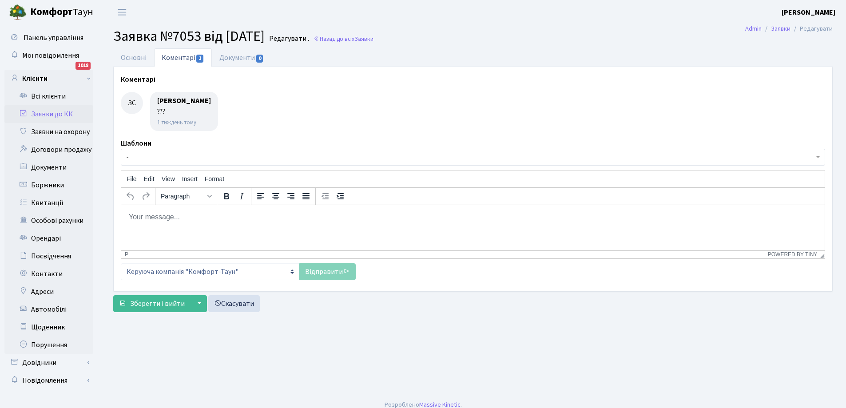
click at [157, 219] on body "Rich Text Area. Press ALT-0 for help." at bounding box center [472, 217] width 689 height 10
click at [322, 272] on link "Відправити" at bounding box center [327, 271] width 56 height 17
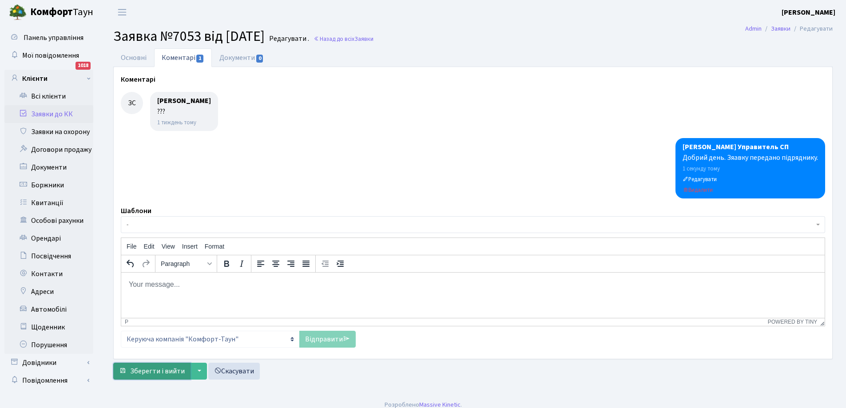
click at [164, 369] on span "Зберегти і вийти" at bounding box center [157, 371] width 55 height 10
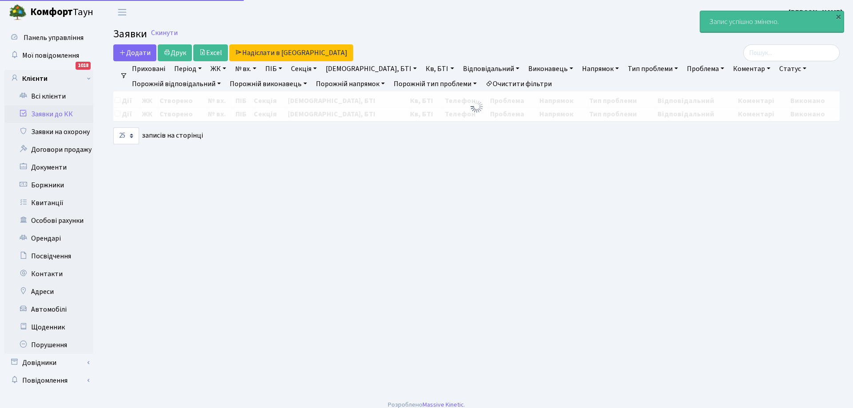
select select "25"
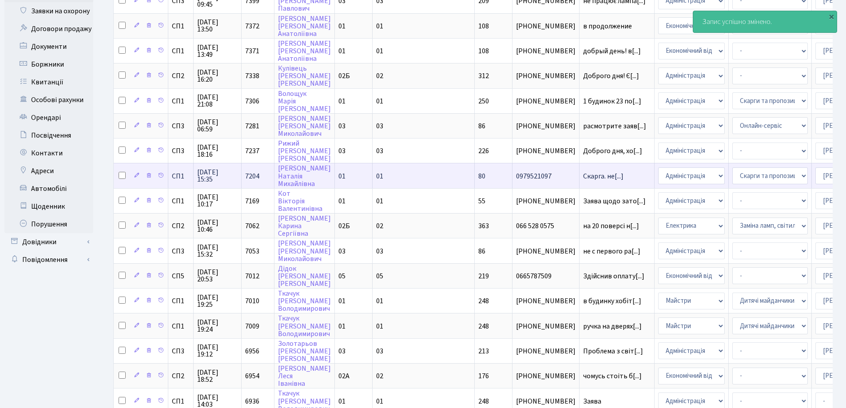
scroll to position [133, 0]
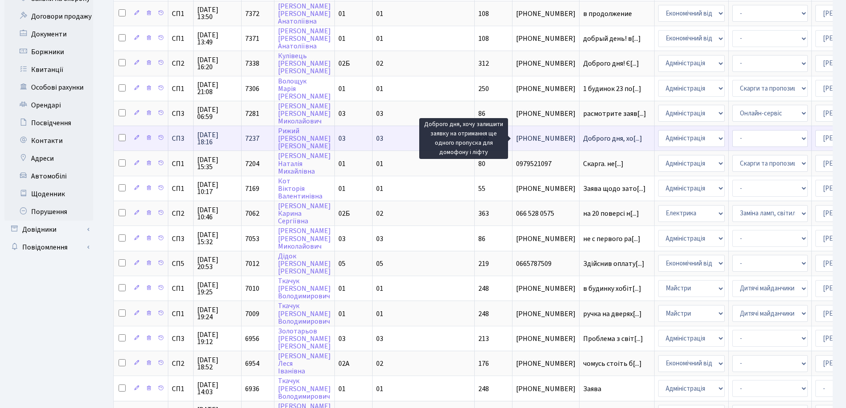
click at [583, 138] on span "Доброго дня, хо[...]" at bounding box center [612, 139] width 59 height 10
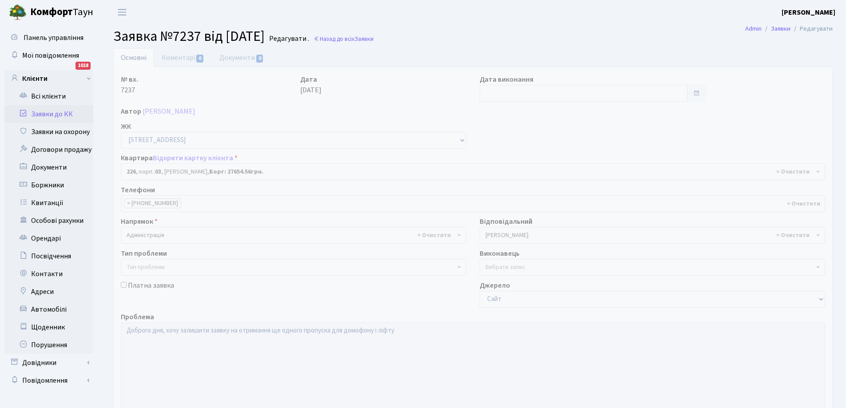
select select "20948"
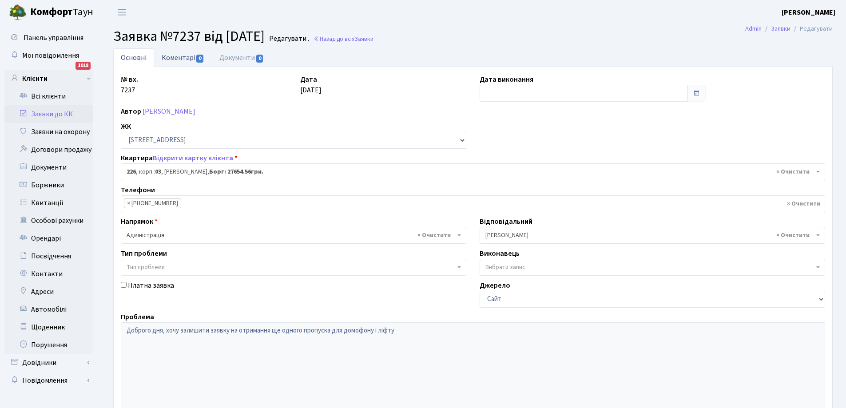
click at [172, 58] on link "Коментарі 0" at bounding box center [183, 57] width 58 height 18
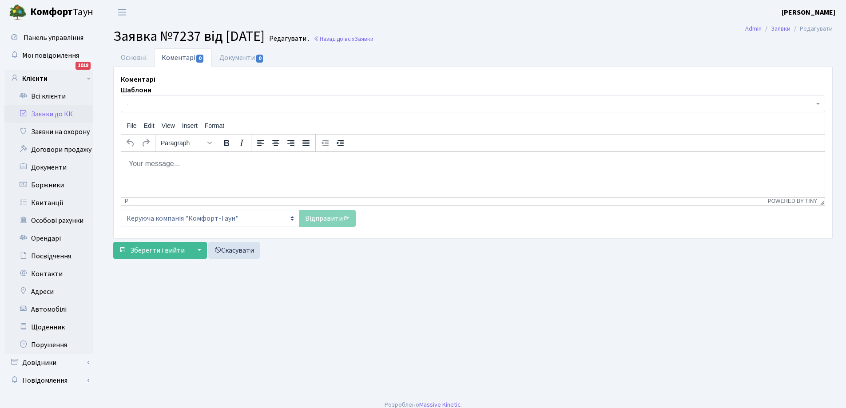
click at [186, 164] on p "Rich Text Area. Press ALT-0 for help." at bounding box center [472, 164] width 689 height 10
click at [190, 166] on p "Добрий деню. Длґя отримання" at bounding box center [472, 164] width 689 height 10
click at [323, 219] on link "Відправити" at bounding box center [327, 218] width 56 height 17
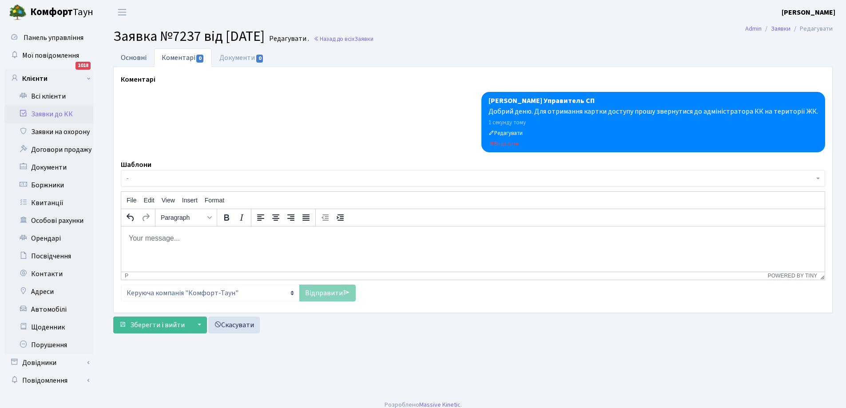
click at [135, 60] on link "Основні" at bounding box center [133, 57] width 41 height 18
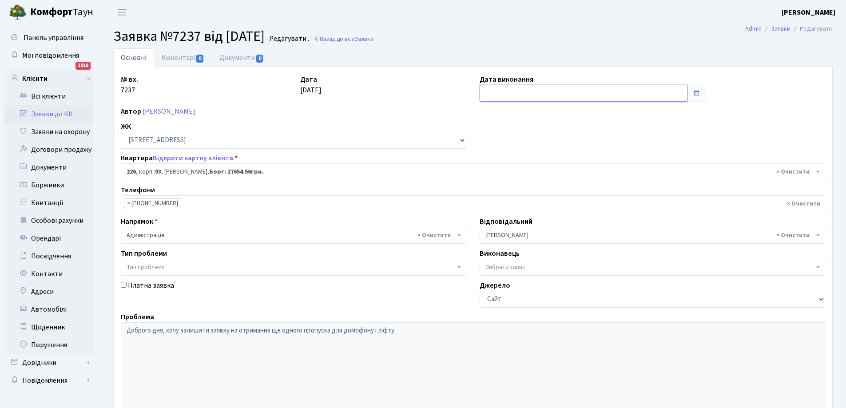
click at [499, 92] on input "text" at bounding box center [584, 93] width 208 height 17
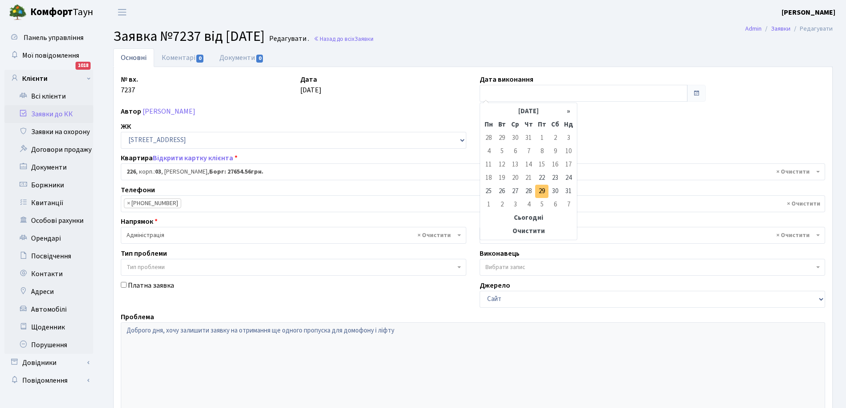
click at [544, 191] on td "29" at bounding box center [541, 191] width 13 height 13
type input "29.08.2025"
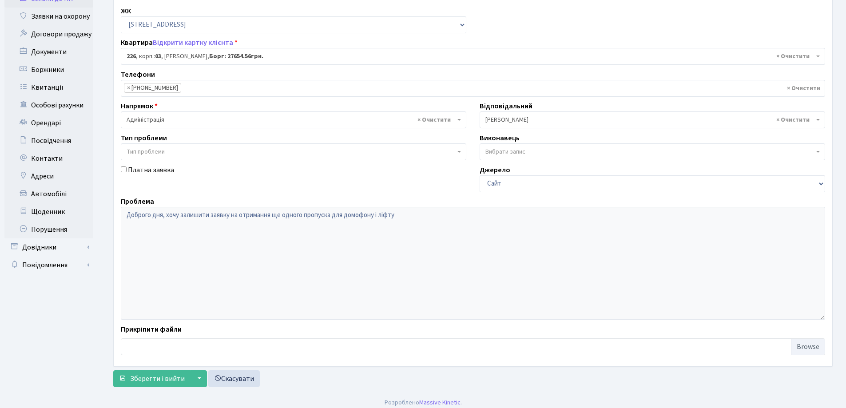
scroll to position [121, 0]
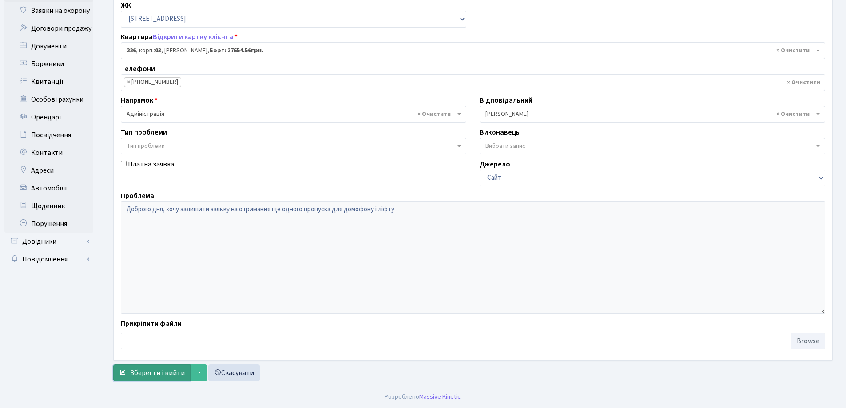
click at [157, 375] on span "Зберегти і вийти" at bounding box center [157, 373] width 55 height 10
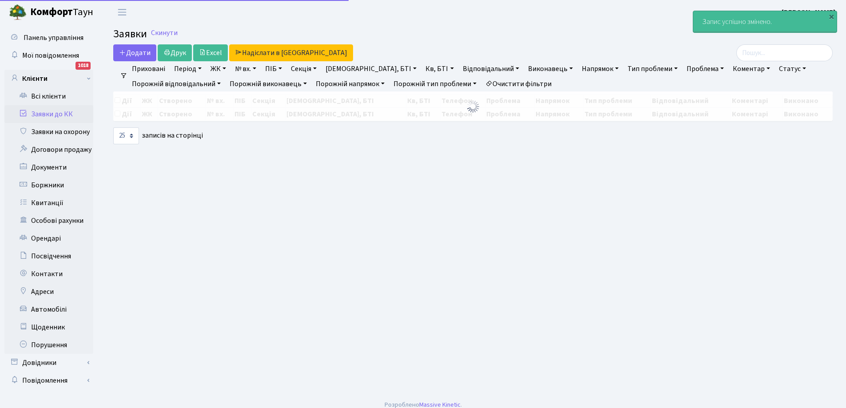
select select "25"
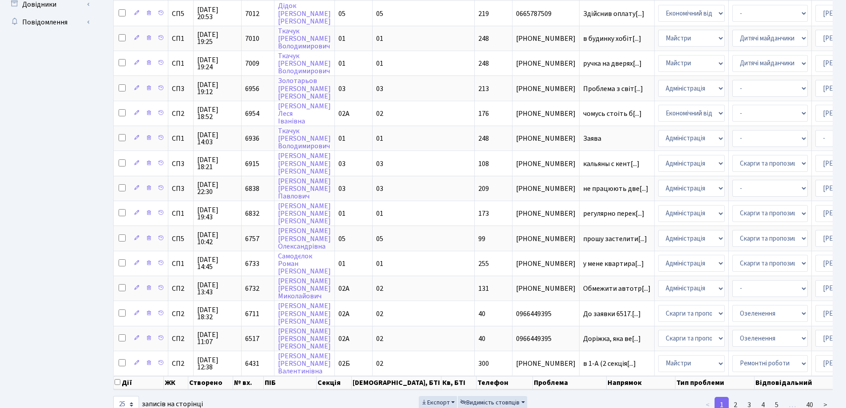
scroll to position [393, 0]
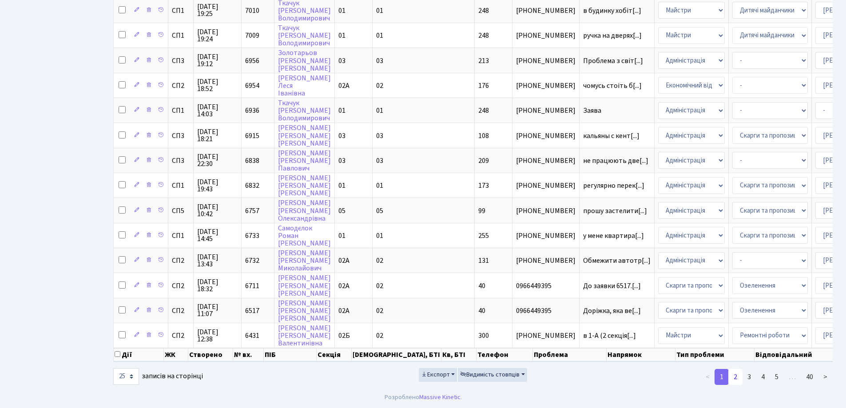
click at [736, 378] on link "2" at bounding box center [735, 377] width 14 height 16
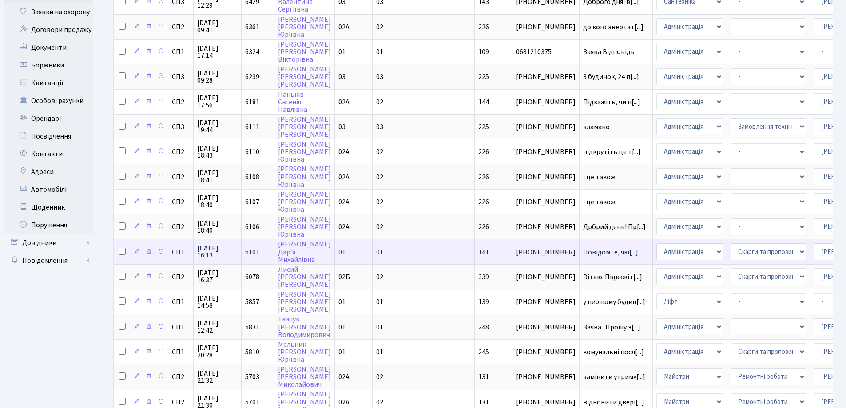
scroll to position [38, 0]
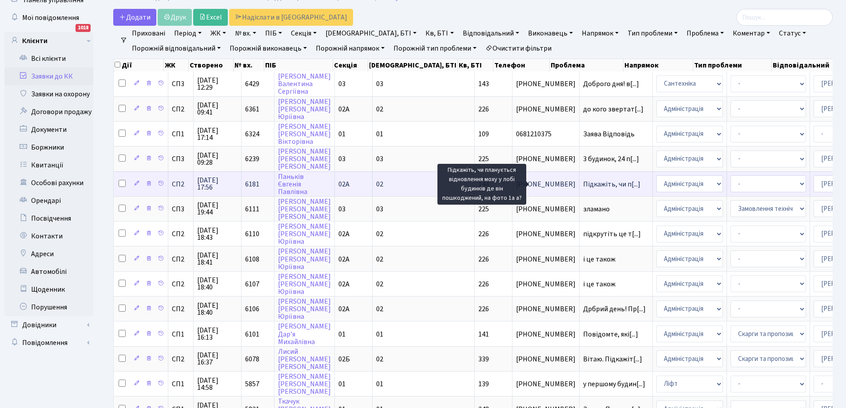
click at [583, 186] on span "Підкажіть, чи п[...]" at bounding box center [611, 184] width 57 height 10
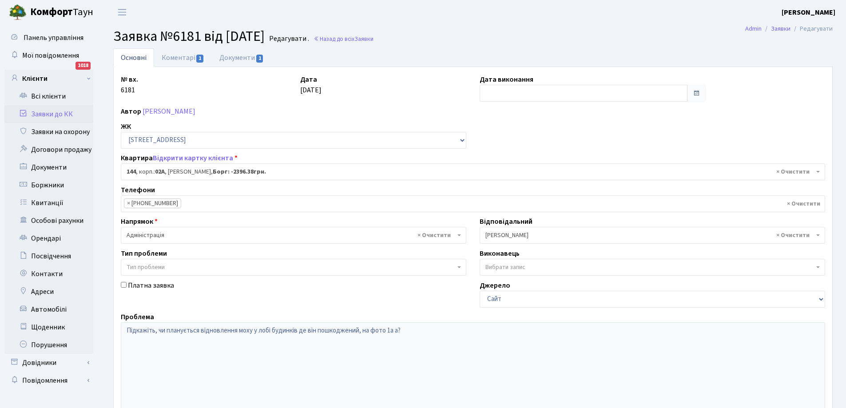
select select "20394"
click at [237, 57] on link "Документи 1" at bounding box center [242, 57] width 60 height 18
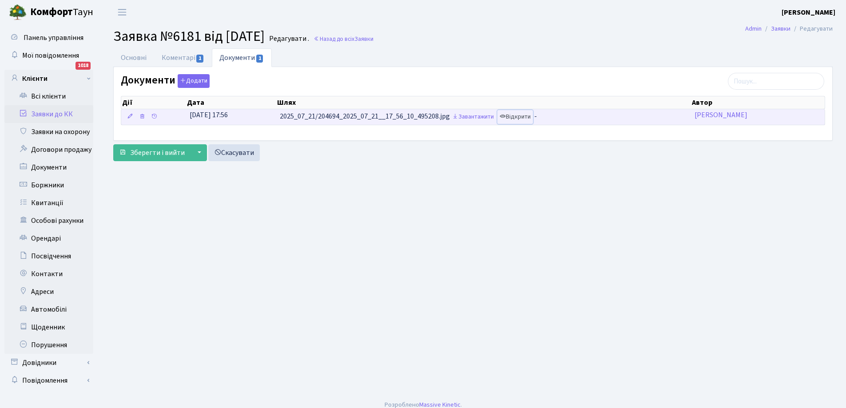
click at [525, 120] on link "Відкрити" at bounding box center [515, 117] width 36 height 14
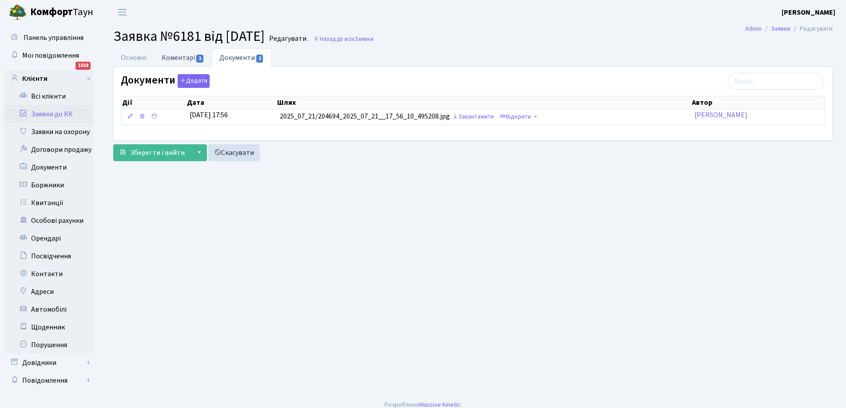
click at [174, 58] on link "Коментарі 1" at bounding box center [183, 57] width 58 height 18
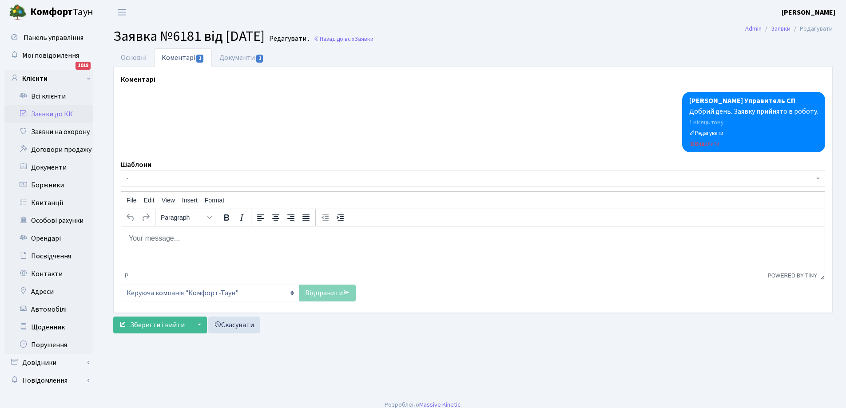
click at [158, 239] on body "Rich Text Area. Press ALT-0 for help." at bounding box center [472, 238] width 689 height 10
click at [138, 60] on link "Основні" at bounding box center [133, 57] width 41 height 18
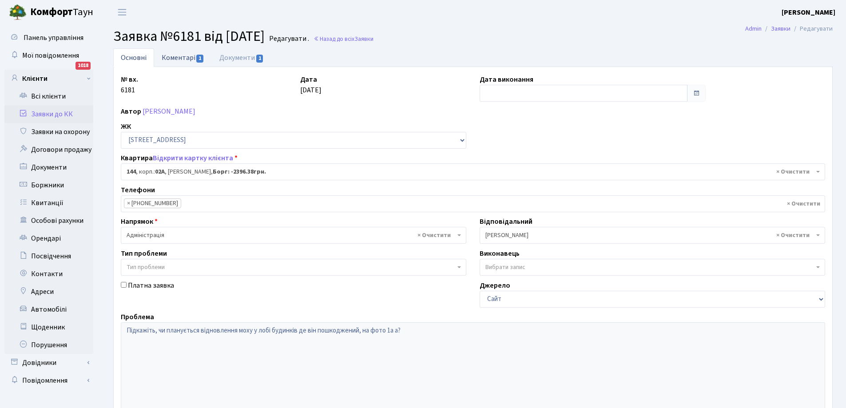
click at [177, 61] on link "Коментарі 1" at bounding box center [183, 57] width 58 height 18
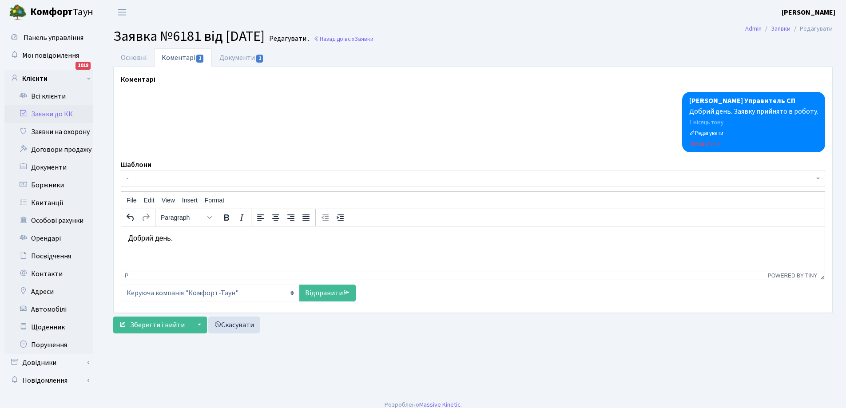
click at [189, 235] on p "Добрий день." at bounding box center [472, 238] width 689 height 10
click at [325, 294] on link "Відправити" at bounding box center [327, 293] width 56 height 17
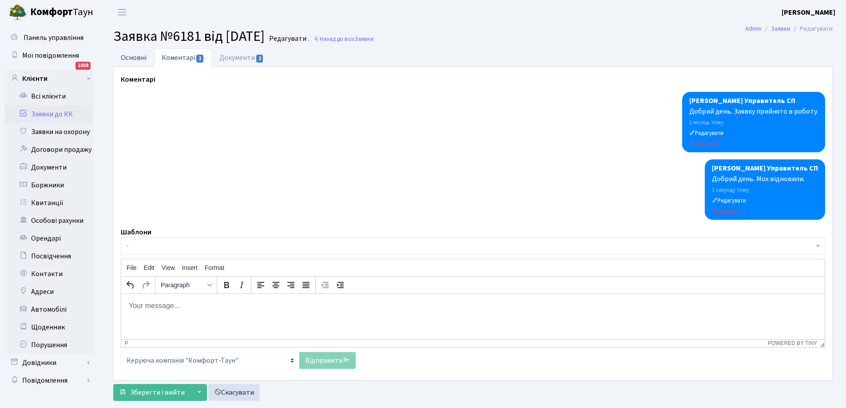
click at [136, 55] on link "Основні" at bounding box center [133, 57] width 41 height 18
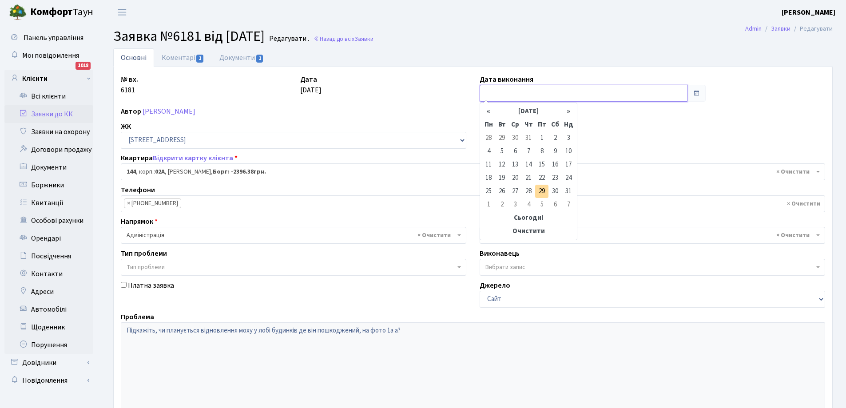
click at [518, 91] on input "text" at bounding box center [584, 93] width 208 height 17
click at [544, 190] on td "29" at bounding box center [541, 191] width 13 height 13
type input "29.08.2025"
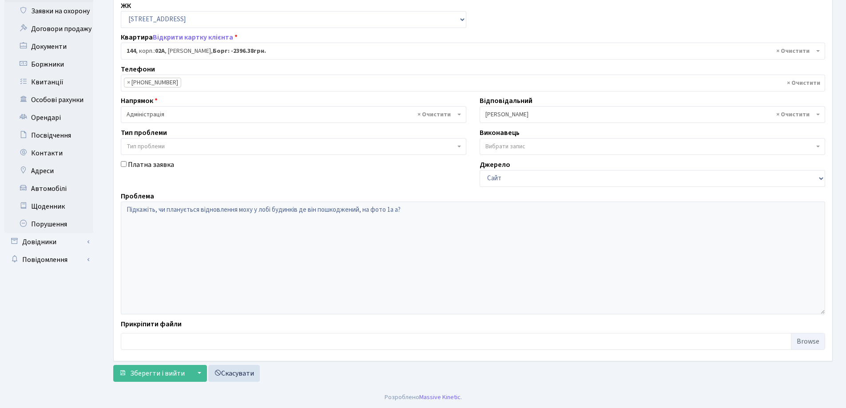
scroll to position [121, 0]
click at [168, 373] on span "Зберегти і вийти" at bounding box center [157, 373] width 55 height 10
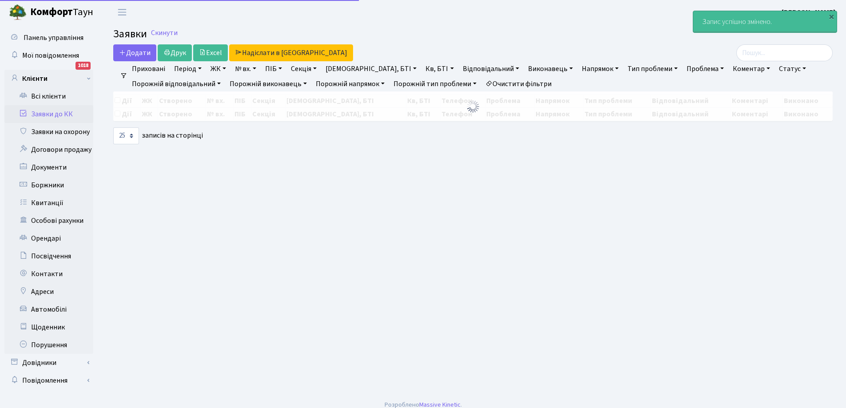
select select "25"
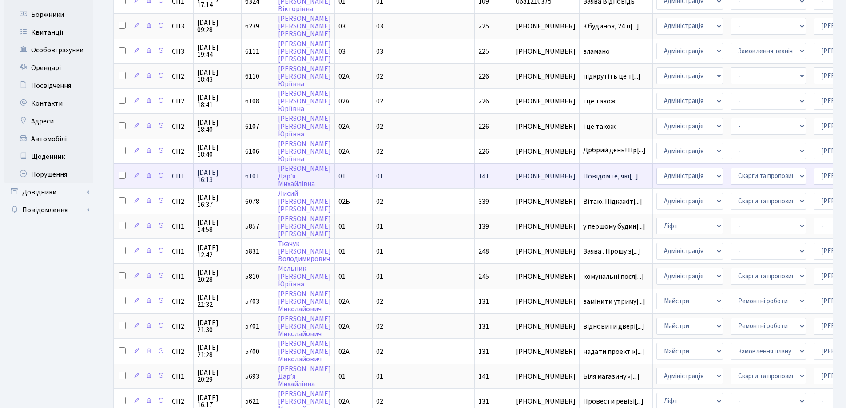
scroll to position [171, 0]
